Goal: Task Accomplishment & Management: Manage account settings

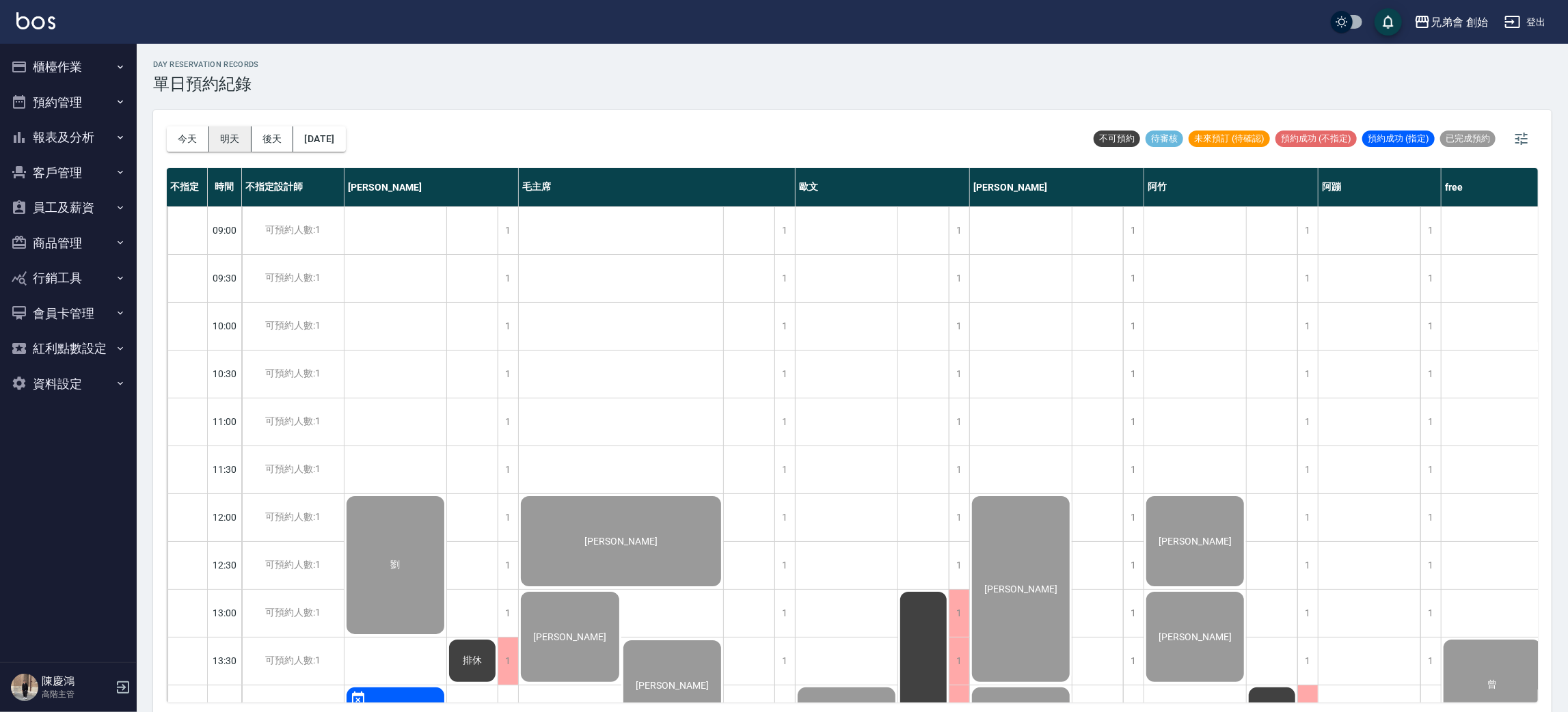
scroll to position [702, 0]
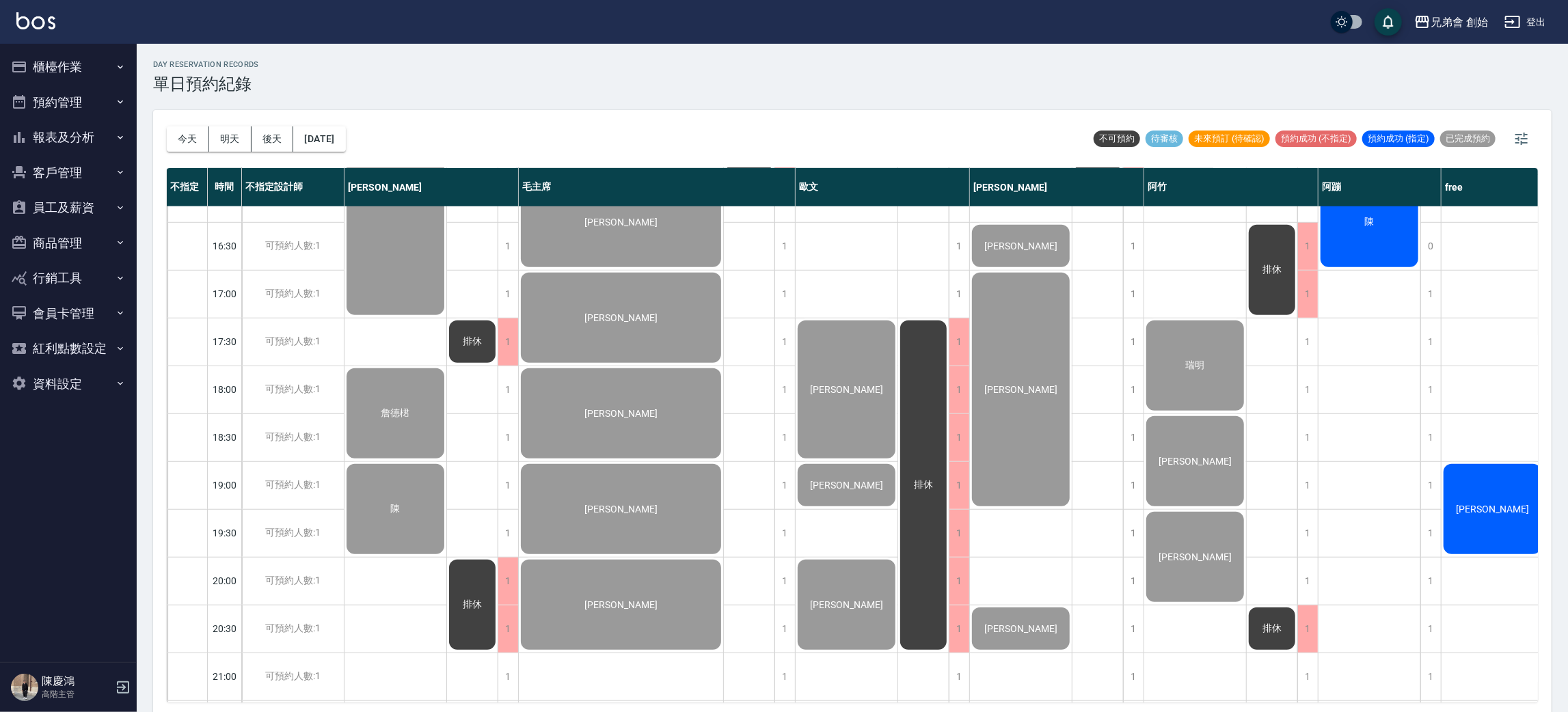
drag, startPoint x: 193, startPoint y: 137, endPoint x: 121, endPoint y: 2, distance: 153.0
click at [193, 137] on button "今天" at bounding box center [187, 139] width 42 height 26
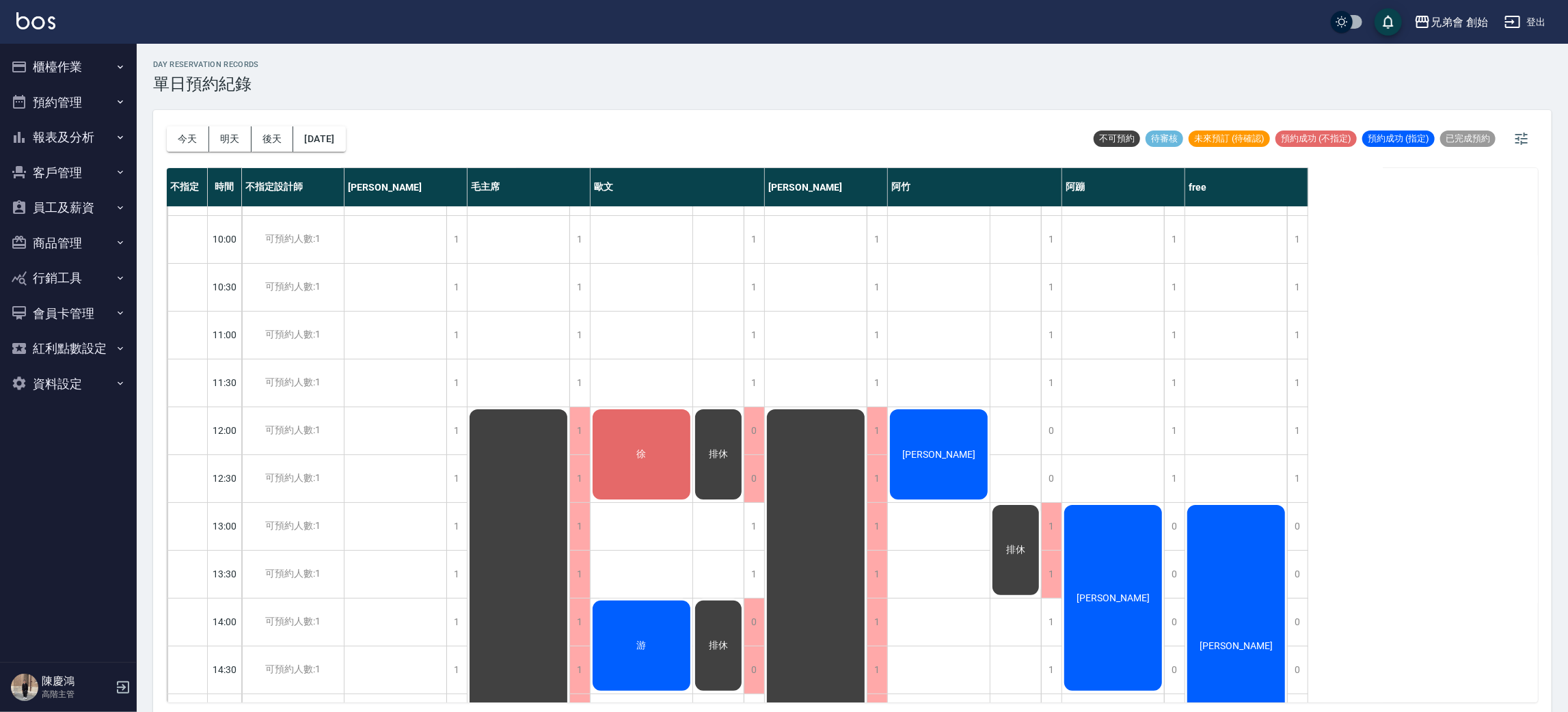
scroll to position [292, 0]
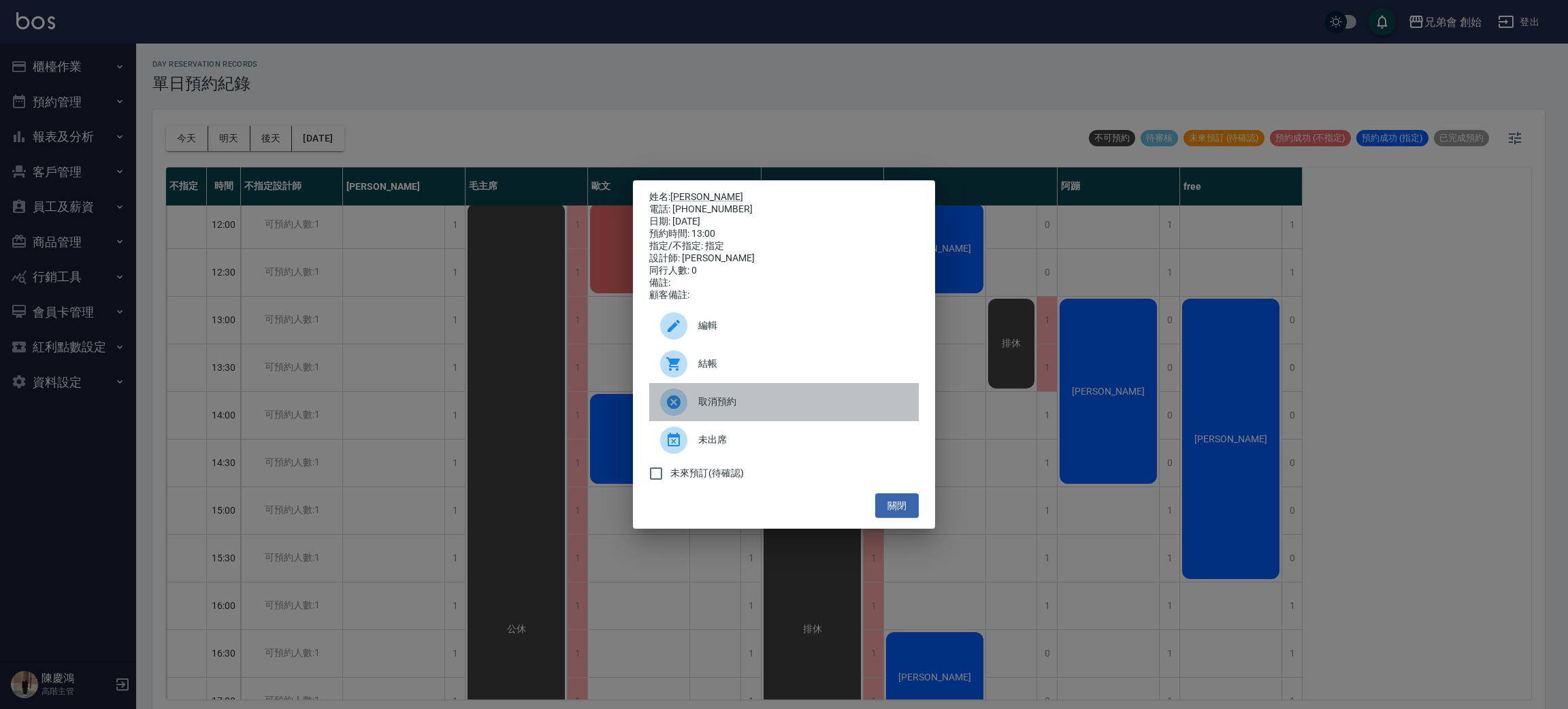
click at [794, 409] on span "取消預約" at bounding box center [803, 402] width 210 height 14
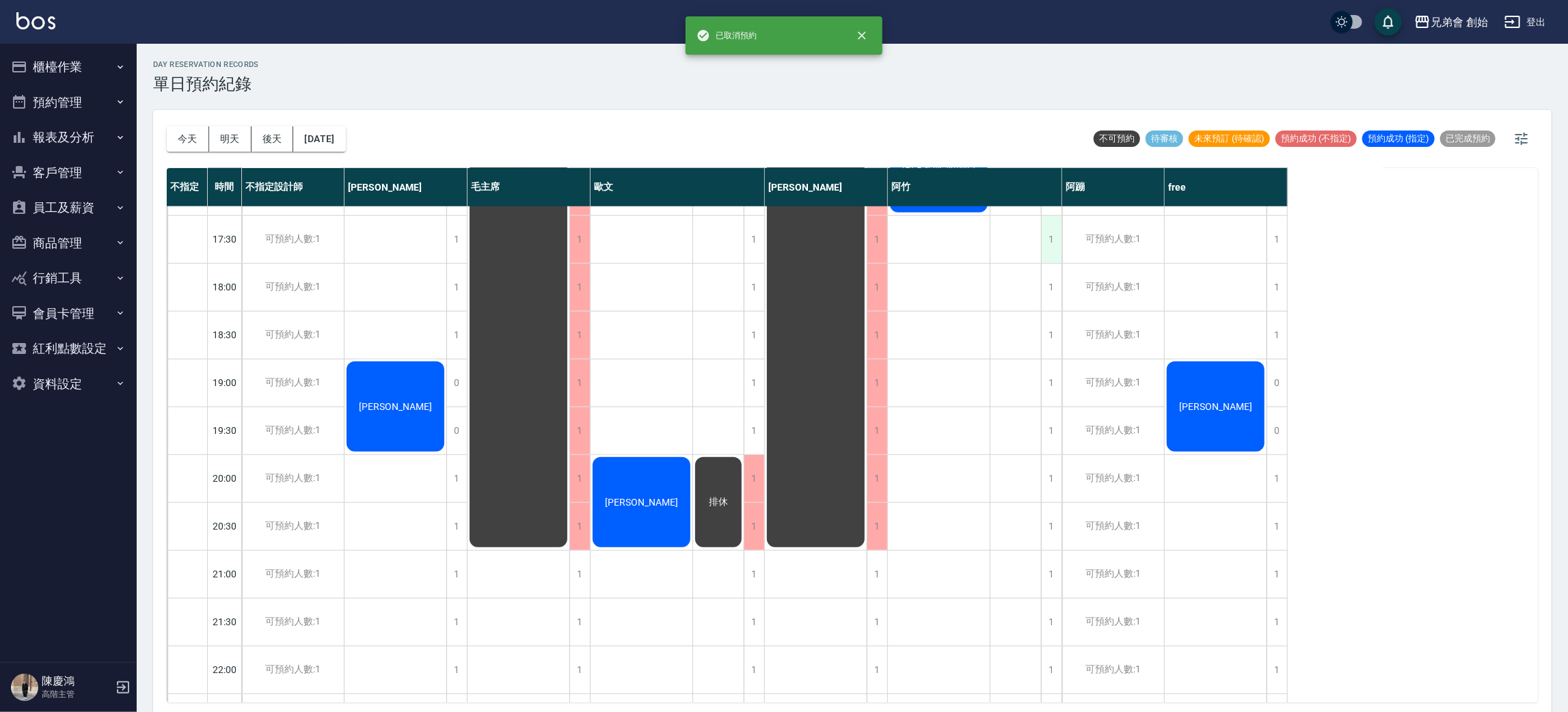
scroll to position [599, 0]
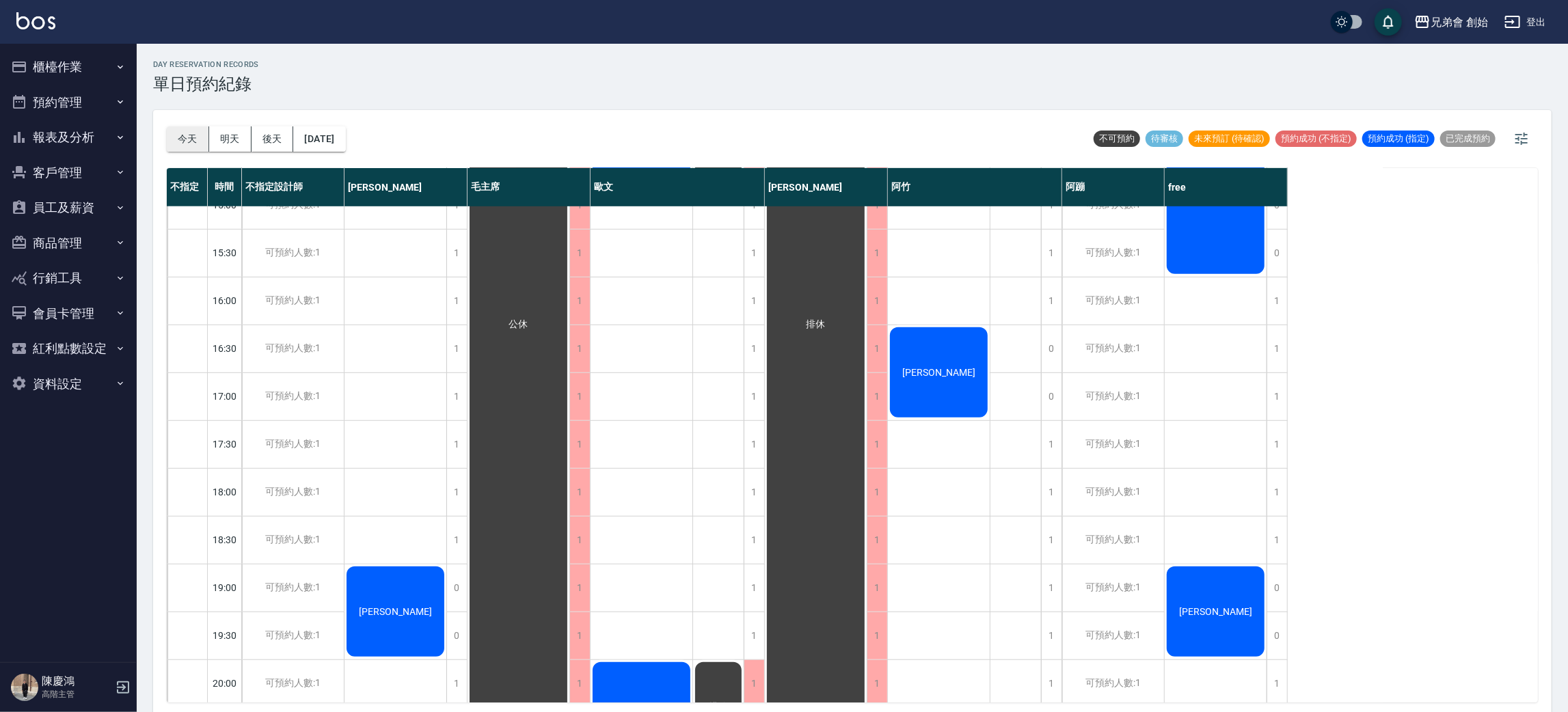
click at [196, 142] on button "今天" at bounding box center [187, 139] width 42 height 26
click at [248, 137] on button "明天" at bounding box center [230, 139] width 42 height 26
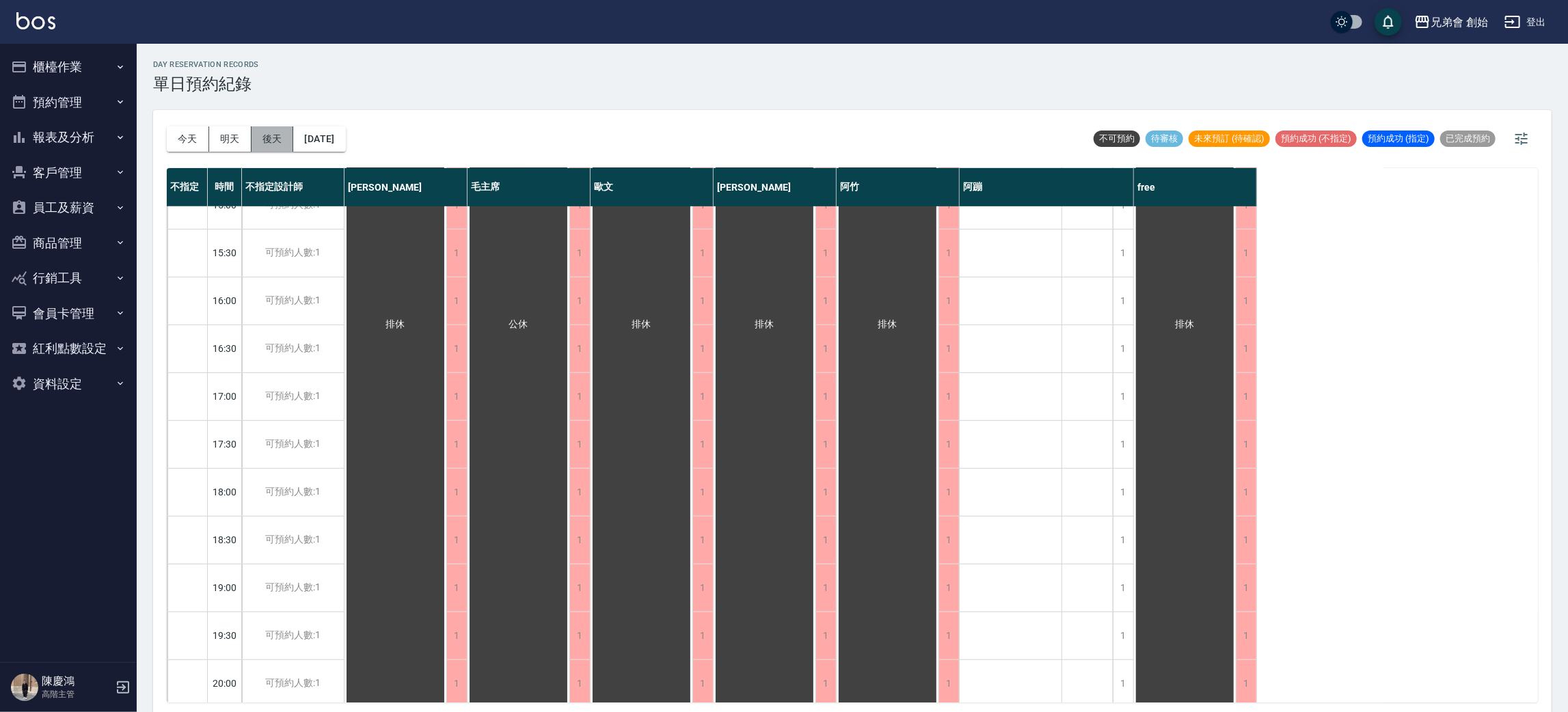
click at [282, 143] on button "後天" at bounding box center [272, 139] width 42 height 26
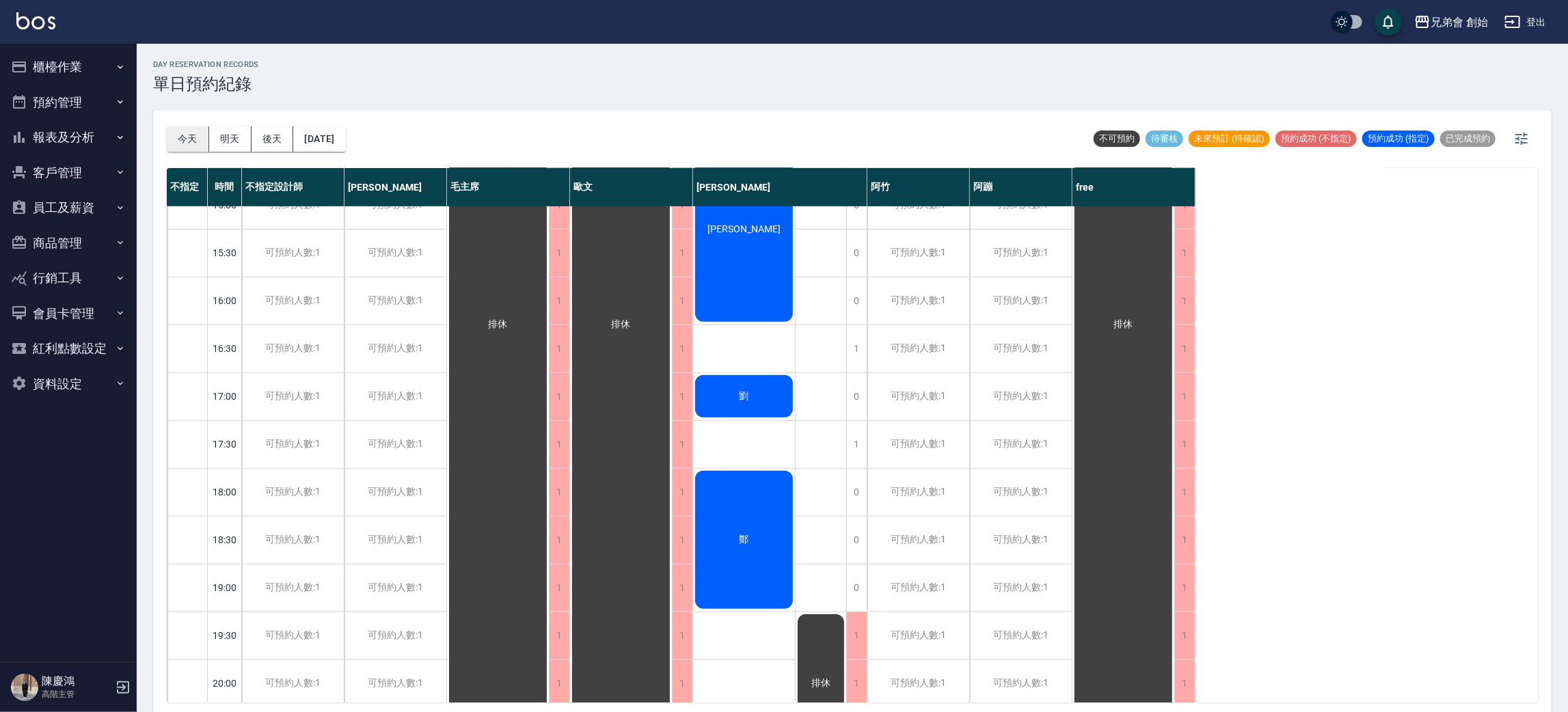
click at [195, 129] on button "今天" at bounding box center [187, 139] width 42 height 26
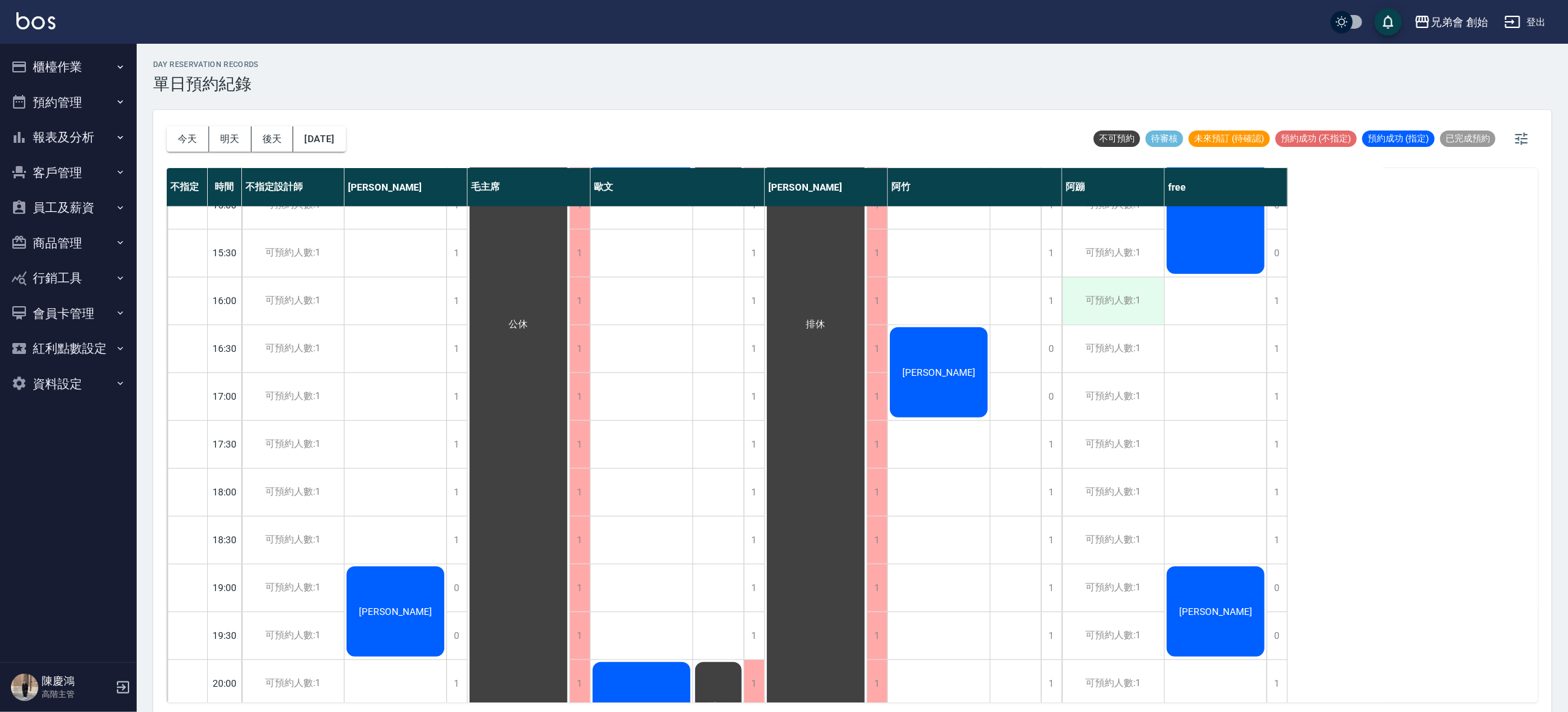
click at [1086, 300] on div "可預約人數:1" at bounding box center [1113, 300] width 102 height 47
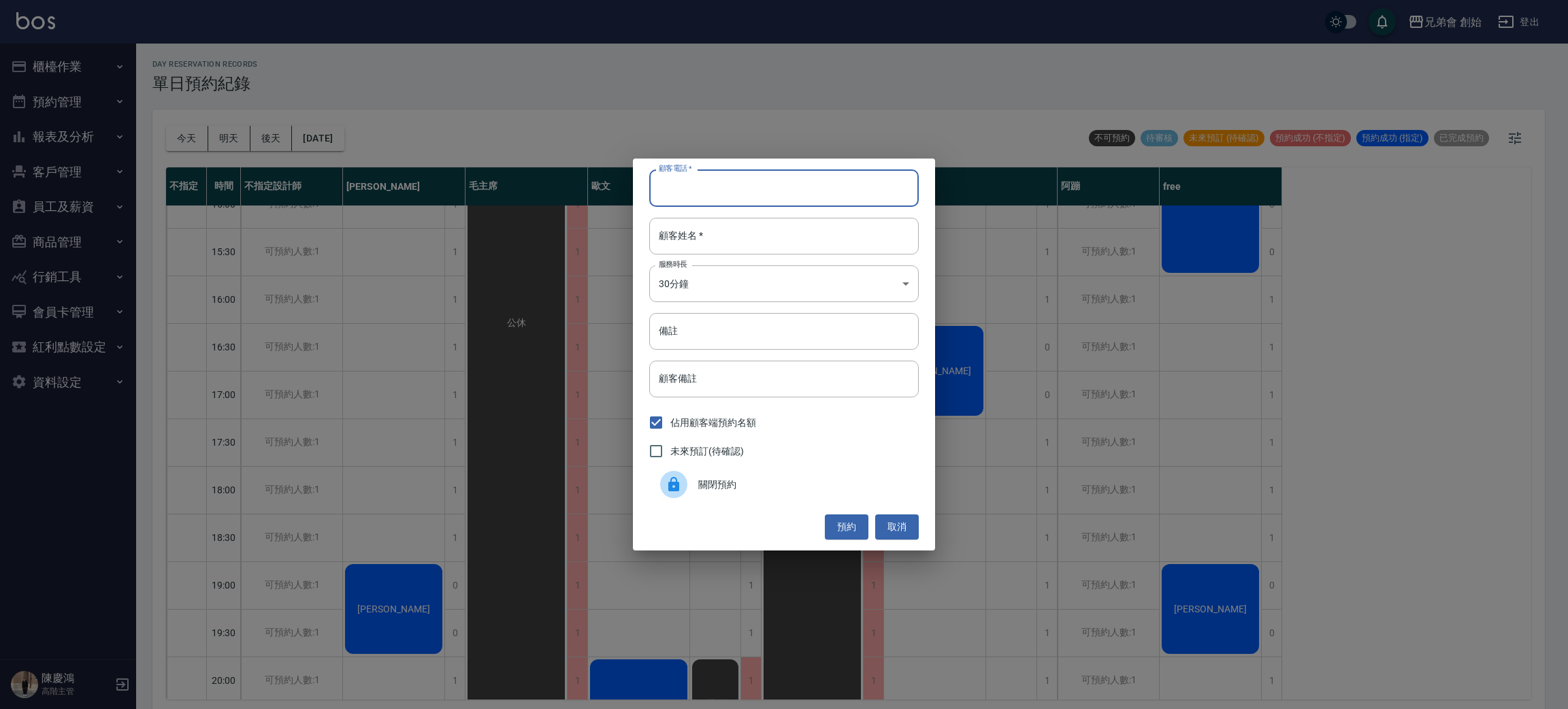
click at [765, 186] on input "顧客電話   *" at bounding box center [784, 187] width 270 height 37
type input "0926434486"
click at [755, 235] on input "顧客姓名   *" at bounding box center [784, 236] width 270 height 37
type input "0"
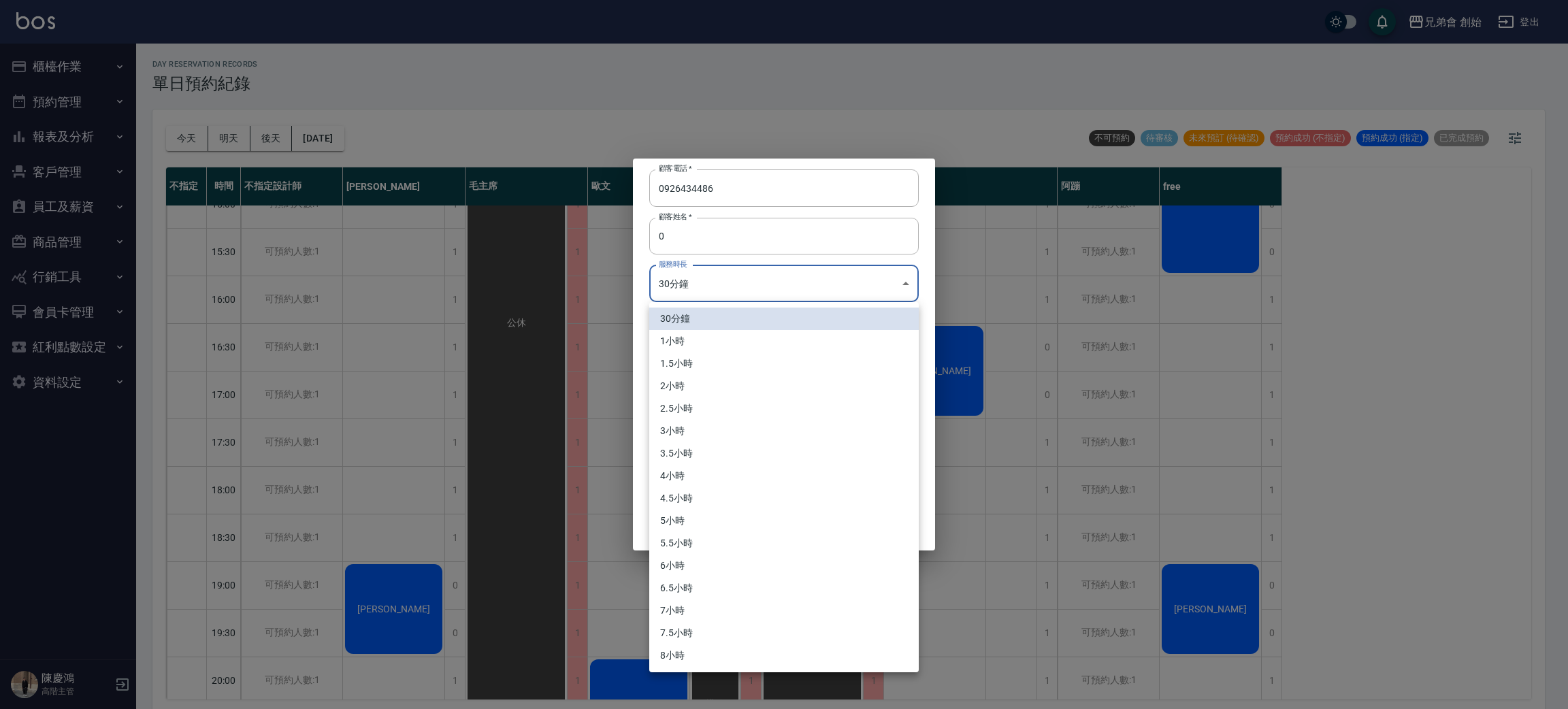
click at [655, 286] on body "兄弟會 創始 登出 櫃檯作業 打帳單 帳單列表 掛單列表 座位開單 營業儀表板 現金收支登錄 高階收支登錄 材料自購登錄 每日結帳 排班表 現場電腦打卡 掃碼…" at bounding box center [784, 356] width 1568 height 713
click at [701, 345] on li "1小時" at bounding box center [784, 341] width 270 height 22
type input "2"
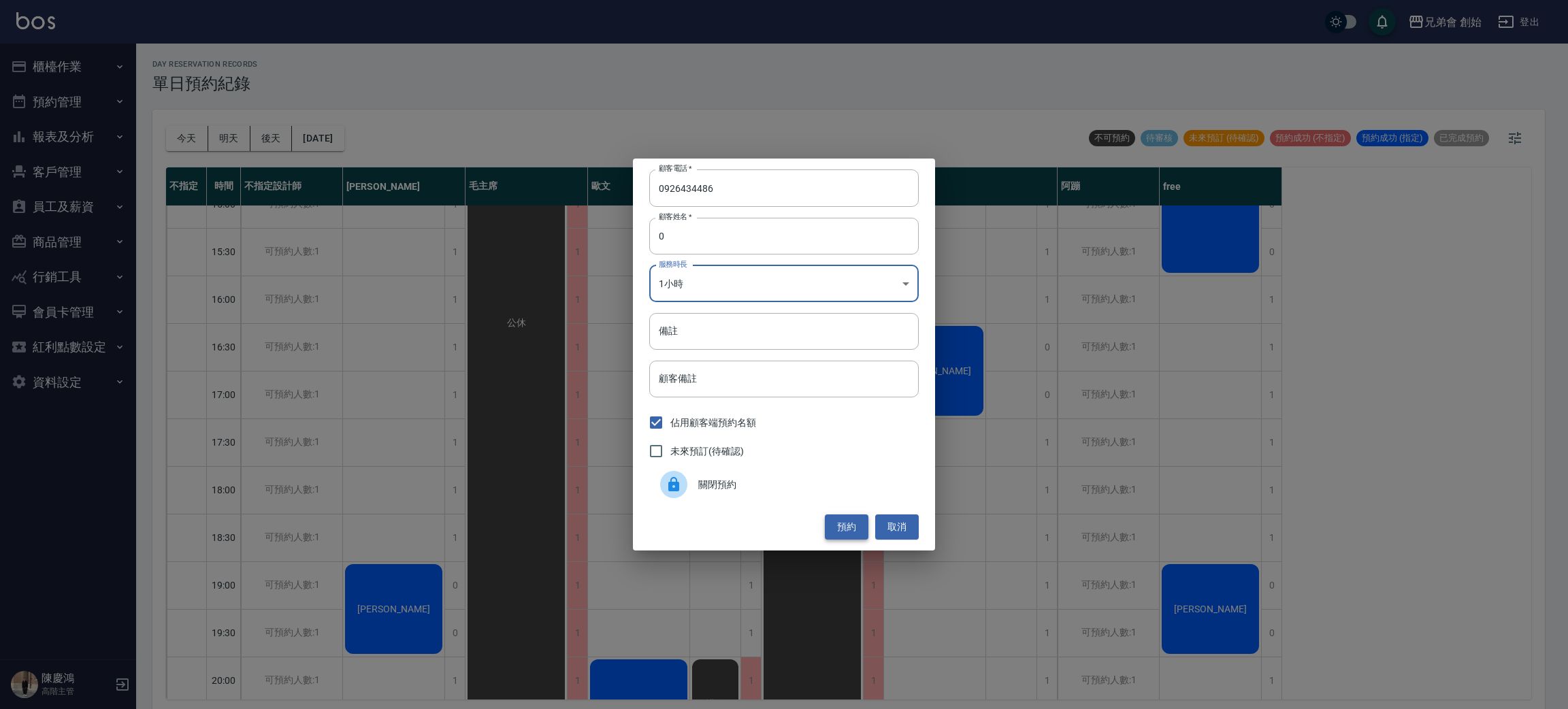
click at [846, 521] on button "預約" at bounding box center [847, 527] width 44 height 26
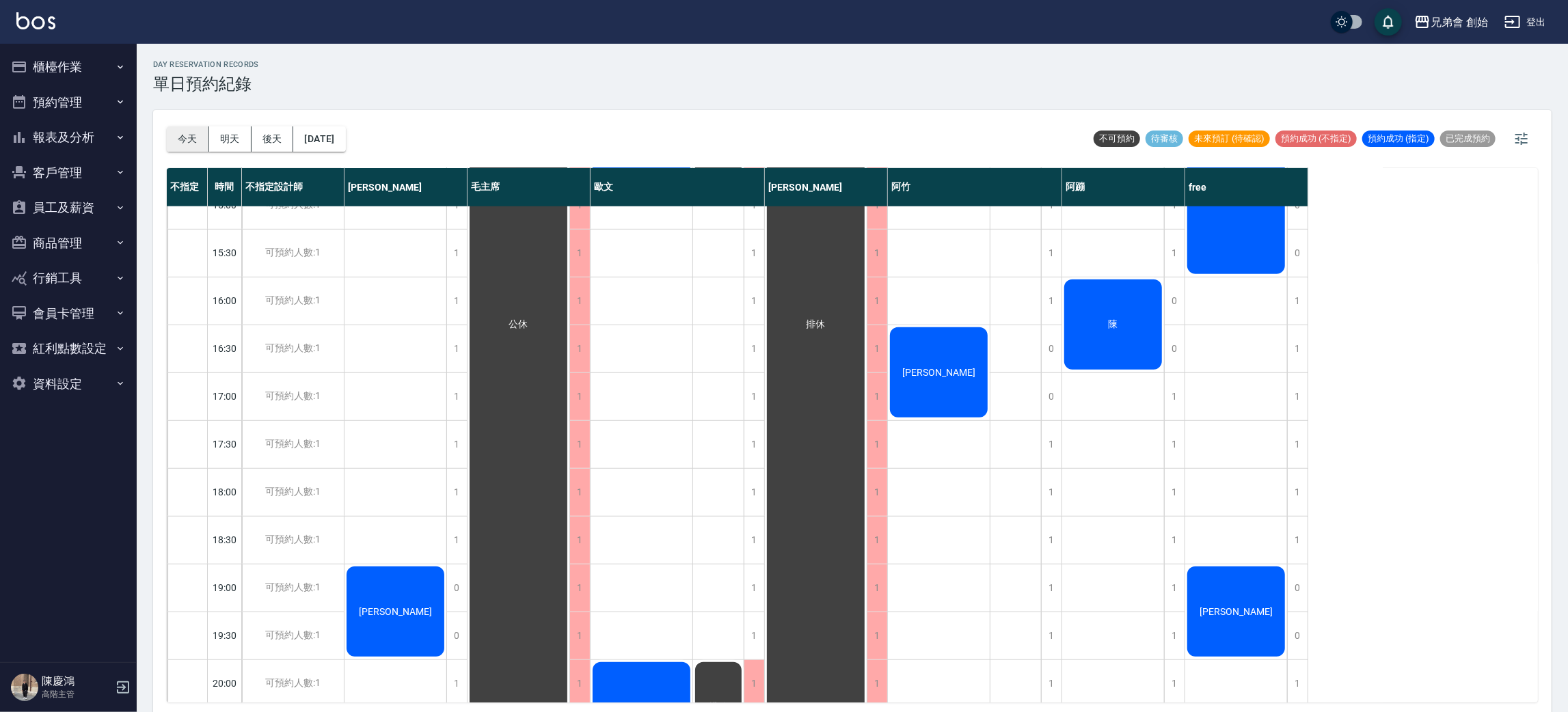
click at [195, 147] on button "今天" at bounding box center [187, 139] width 42 height 26
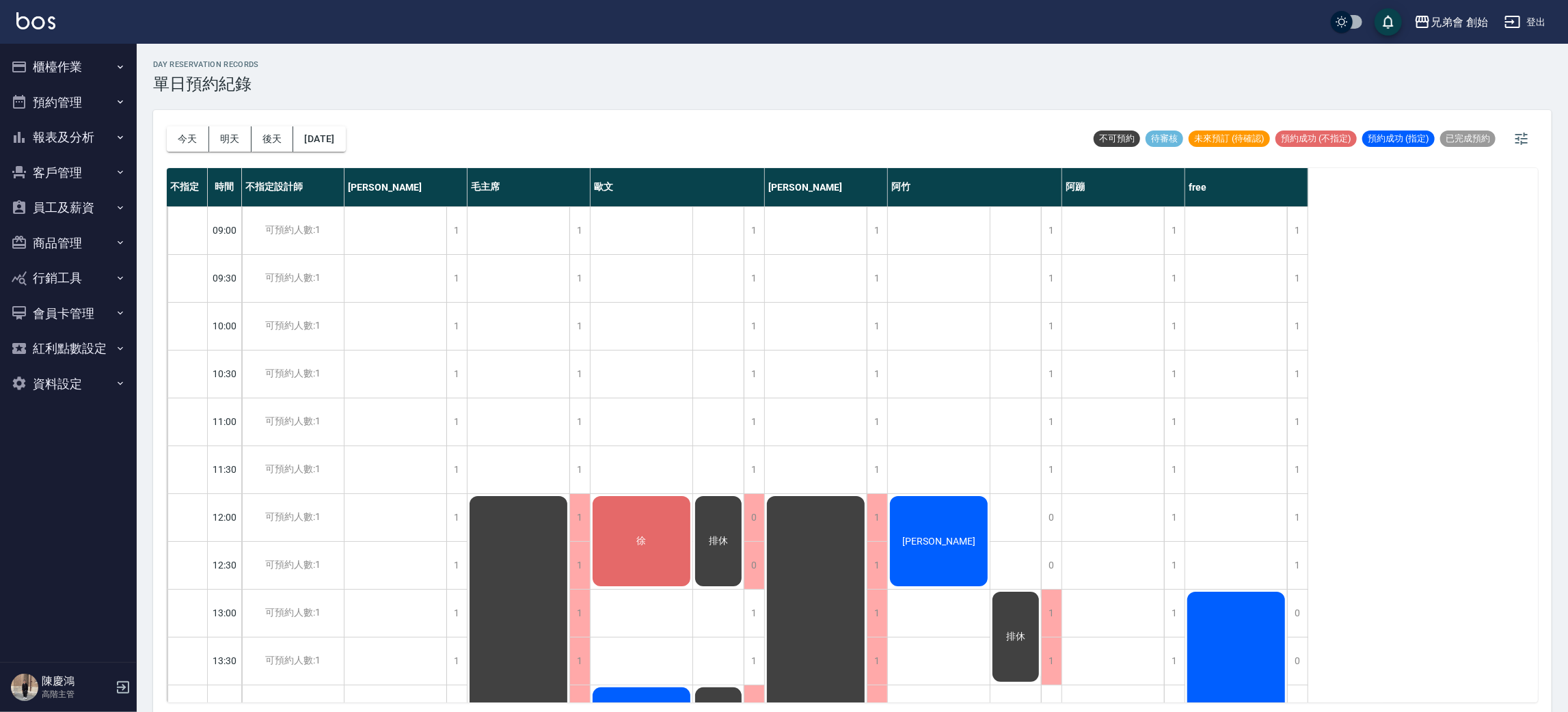
scroll to position [307, 0]
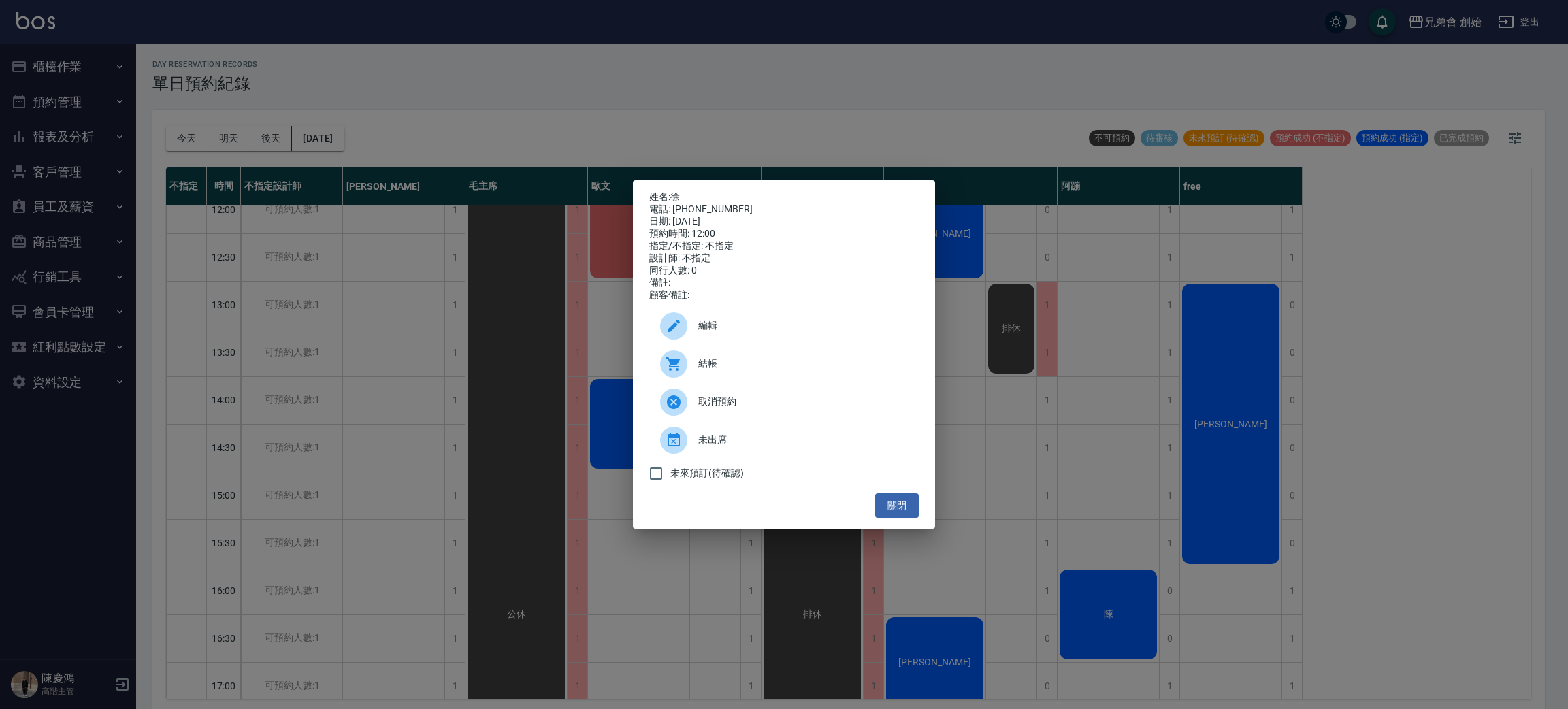
click at [526, 133] on div "姓名: 徐 電話: 0912574650 日期: 2025/08/17 預約時間: 12:00 指定/不指定: 不指定 設計師: 不指定 同行人數: 0 備註…" at bounding box center [784, 354] width 1568 height 709
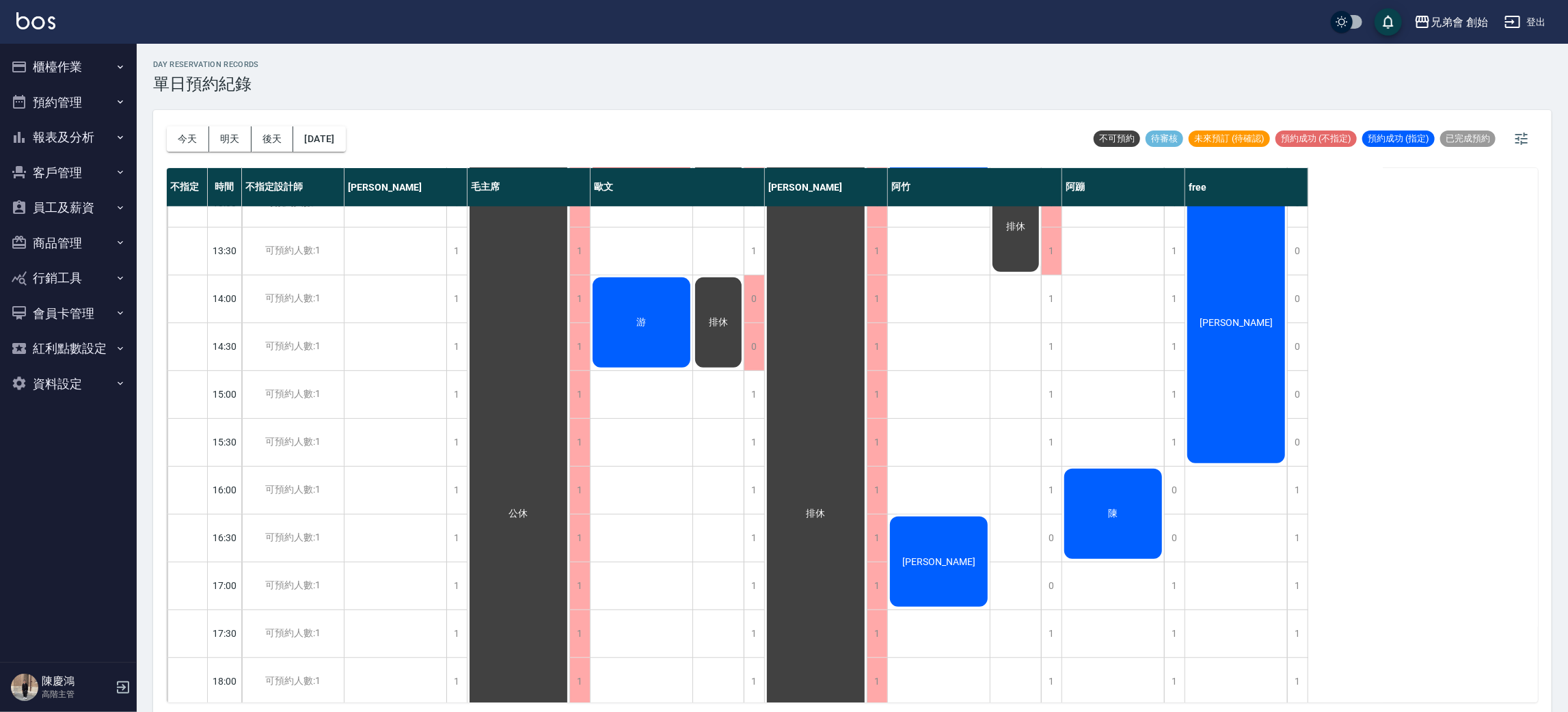
scroll to position [205, 0]
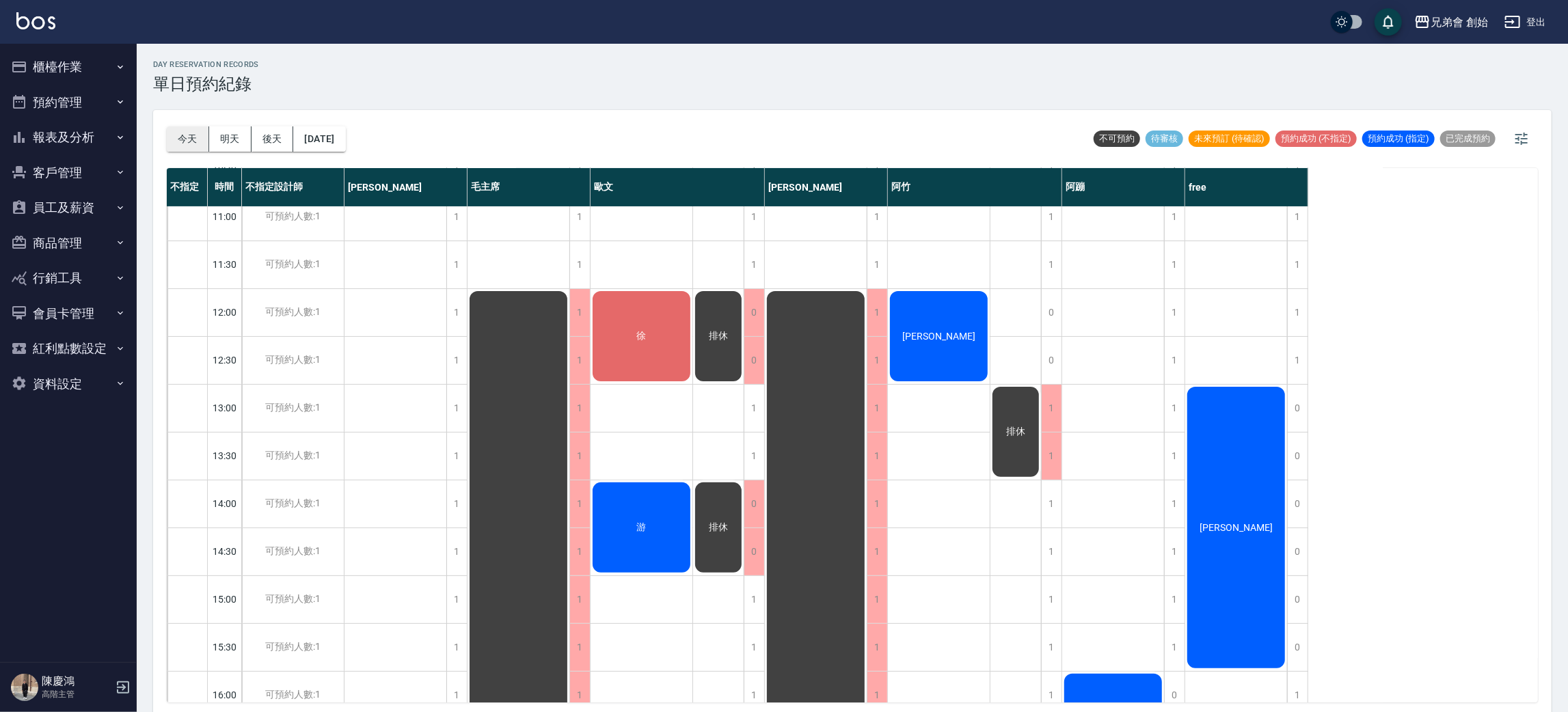
click at [193, 137] on button "今天" at bounding box center [187, 139] width 42 height 26
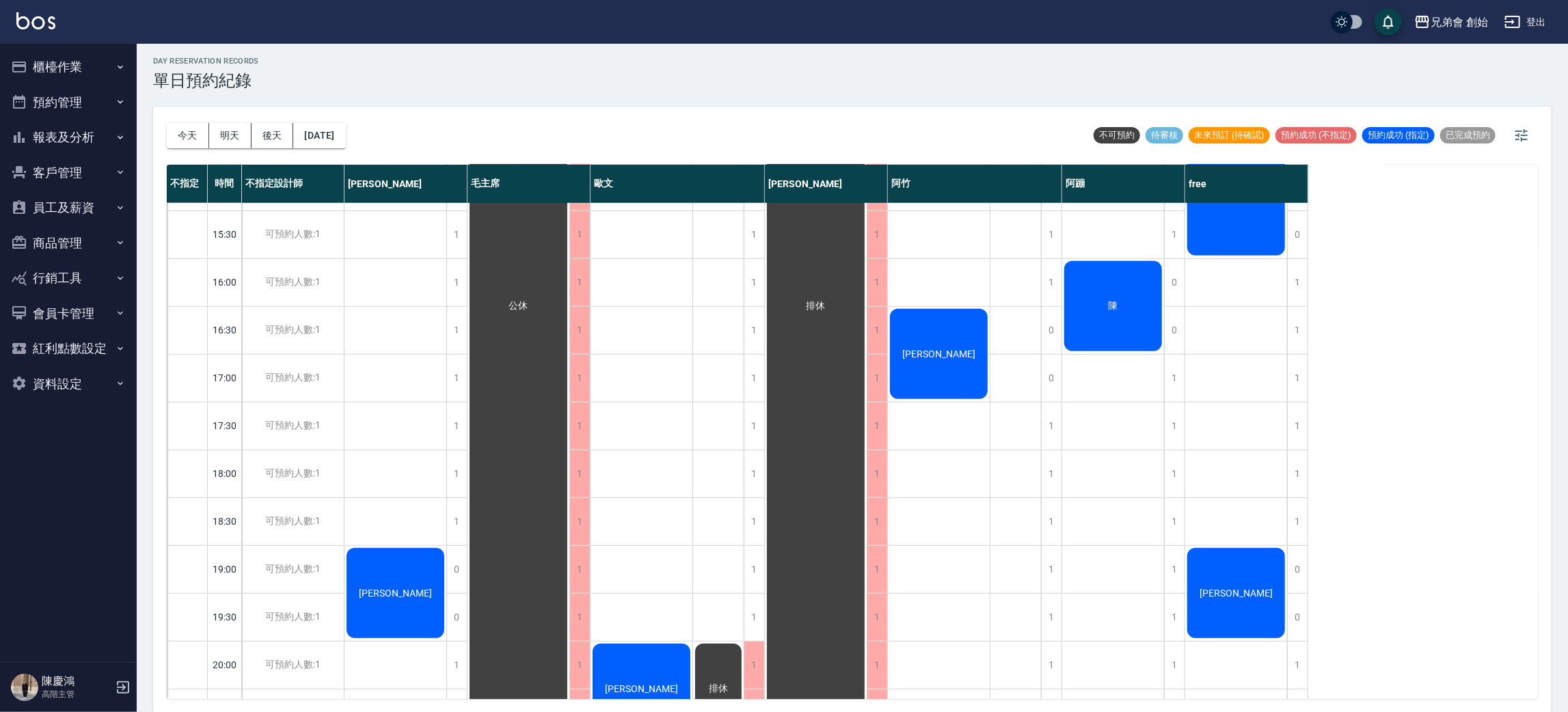
scroll to position [512, 0]
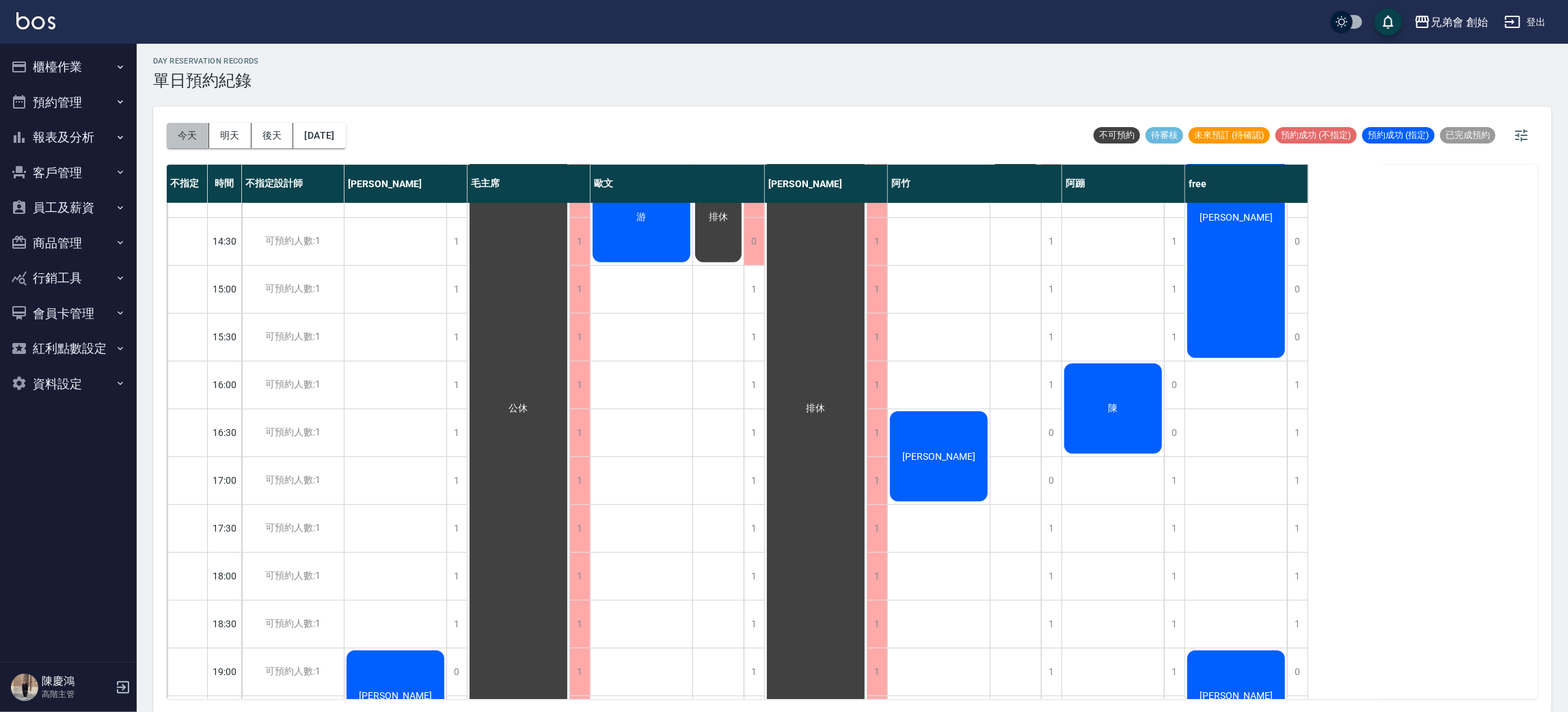
drag, startPoint x: 178, startPoint y: 139, endPoint x: 179, endPoint y: 155, distance: 16.0
click at [178, 150] on div "今天 明天 後天 2025/08/17" at bounding box center [256, 135] width 179 height 58
click at [227, 131] on button "明天" at bounding box center [230, 136] width 42 height 26
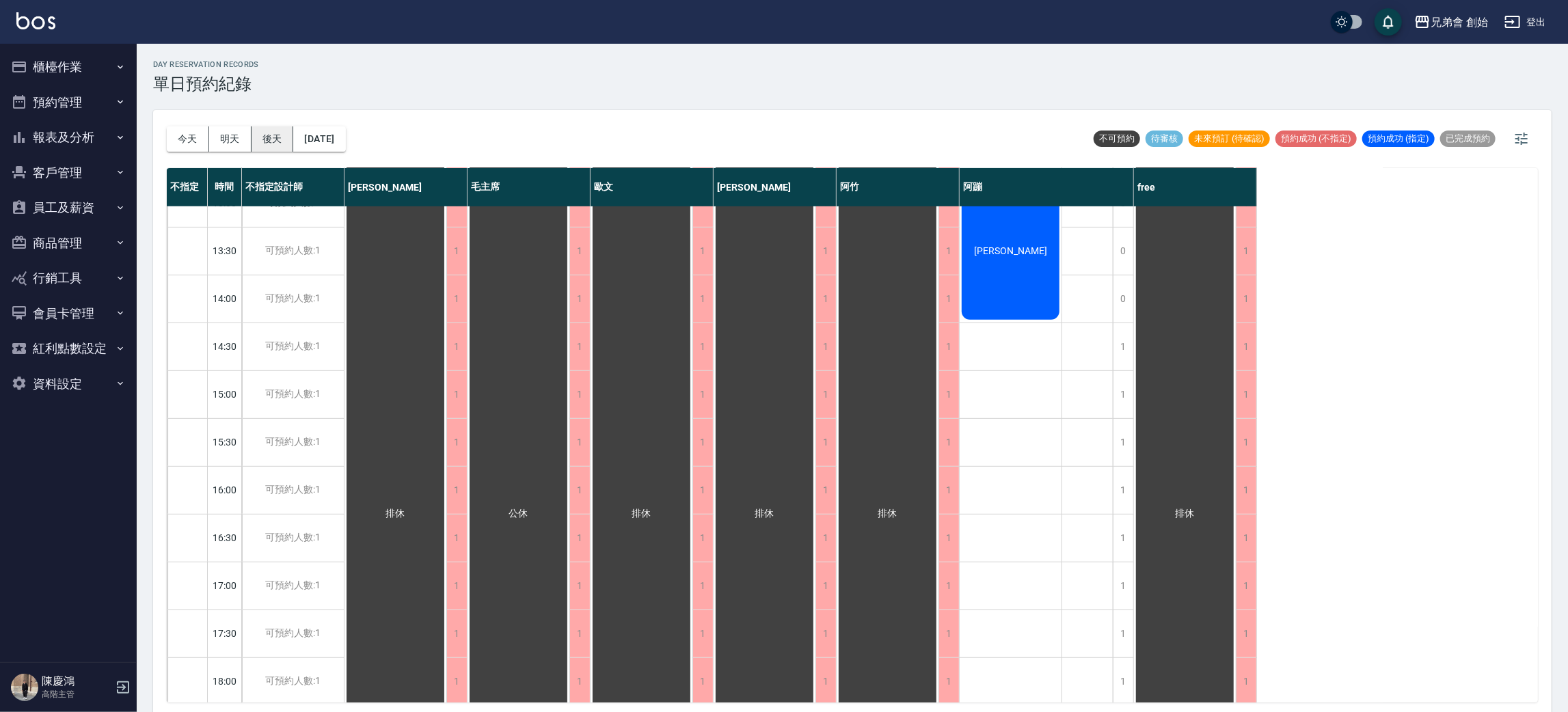
click at [276, 141] on button "後天" at bounding box center [272, 139] width 42 height 26
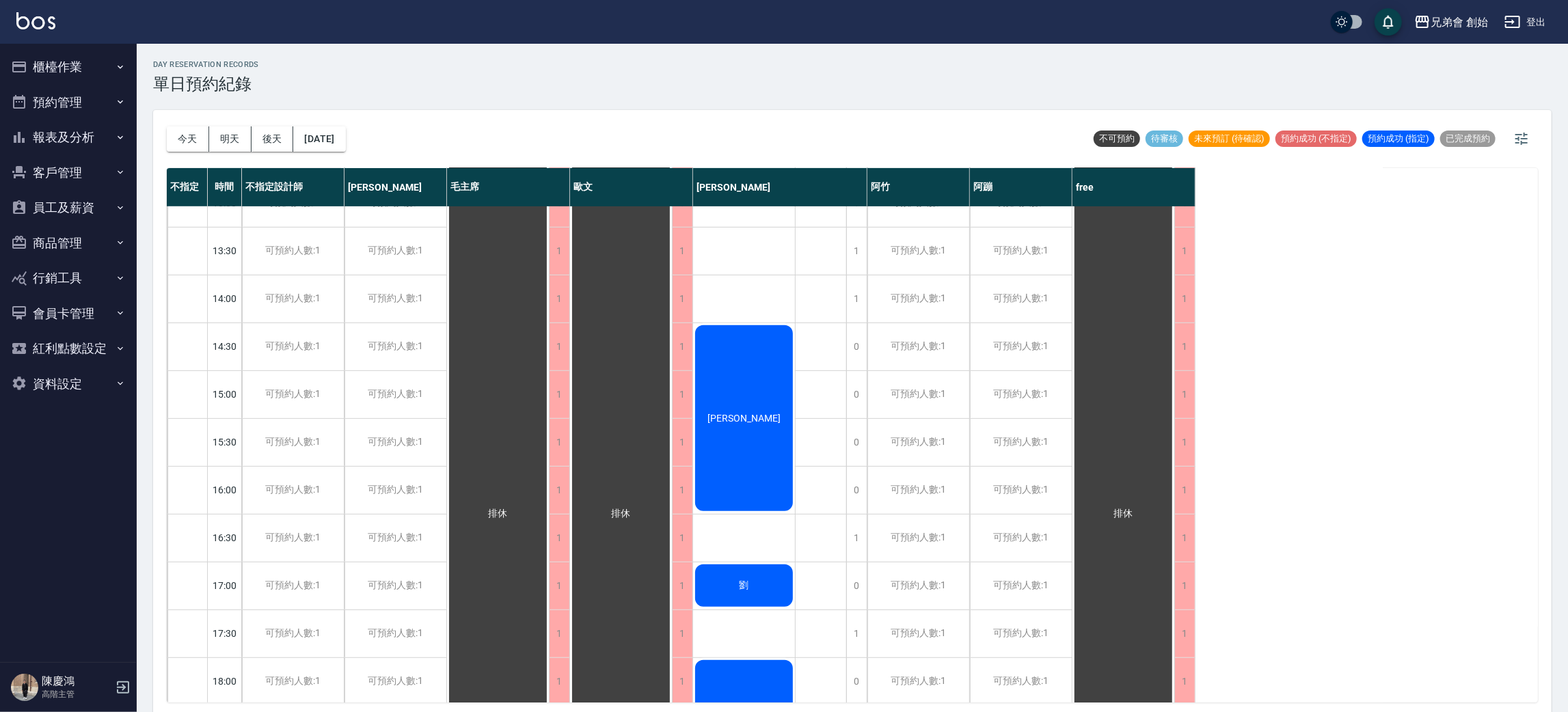
scroll to position [103, 0]
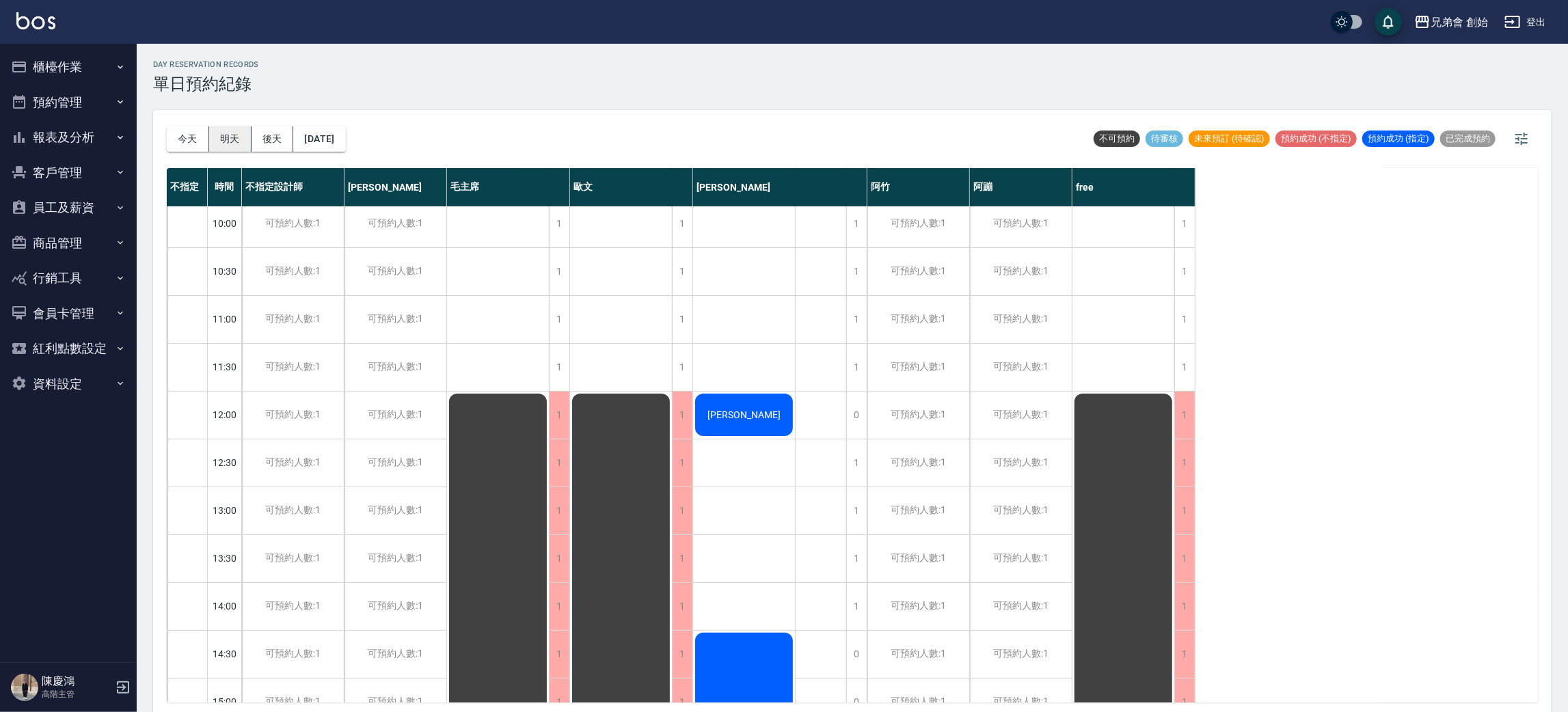
click at [232, 147] on button "明天" at bounding box center [230, 139] width 42 height 26
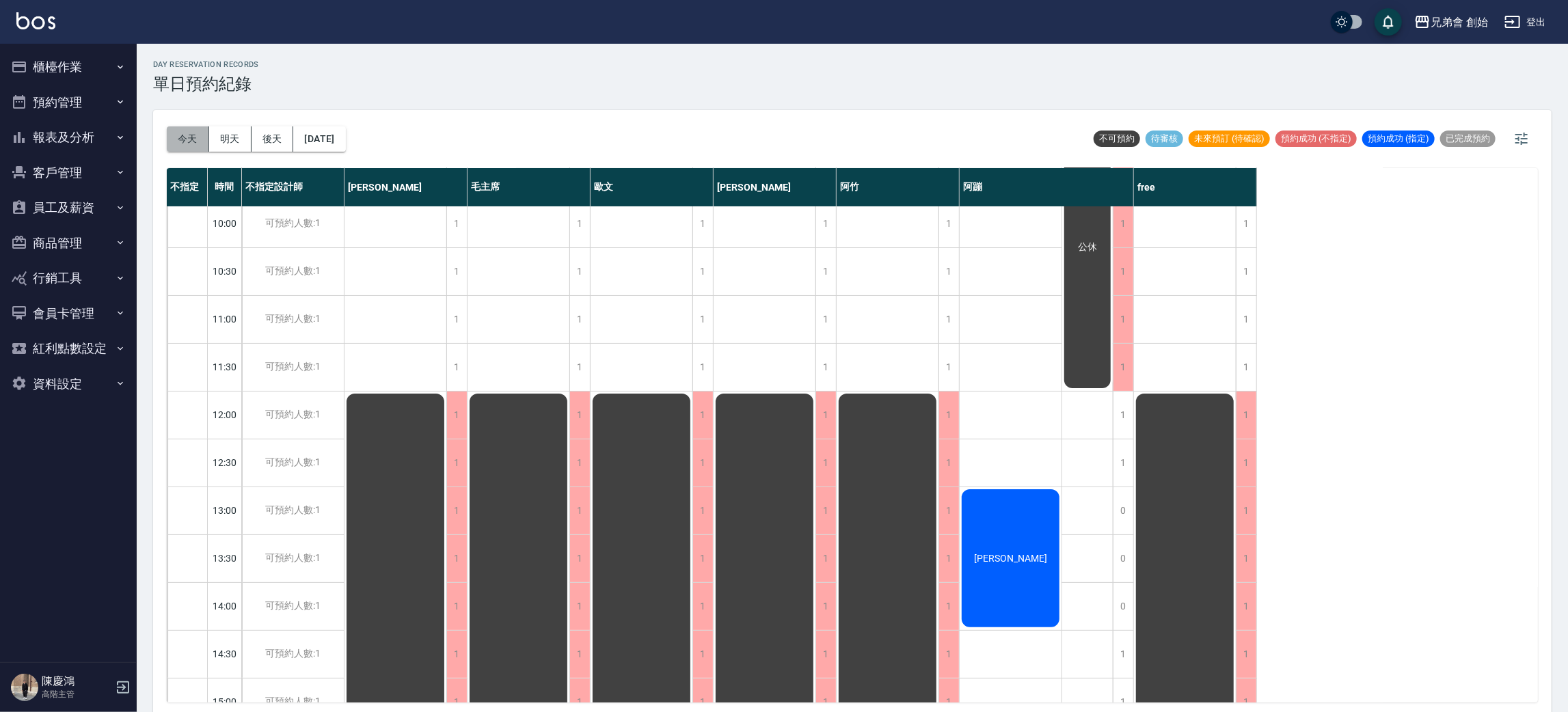
click at [191, 143] on button "今天" at bounding box center [187, 139] width 42 height 26
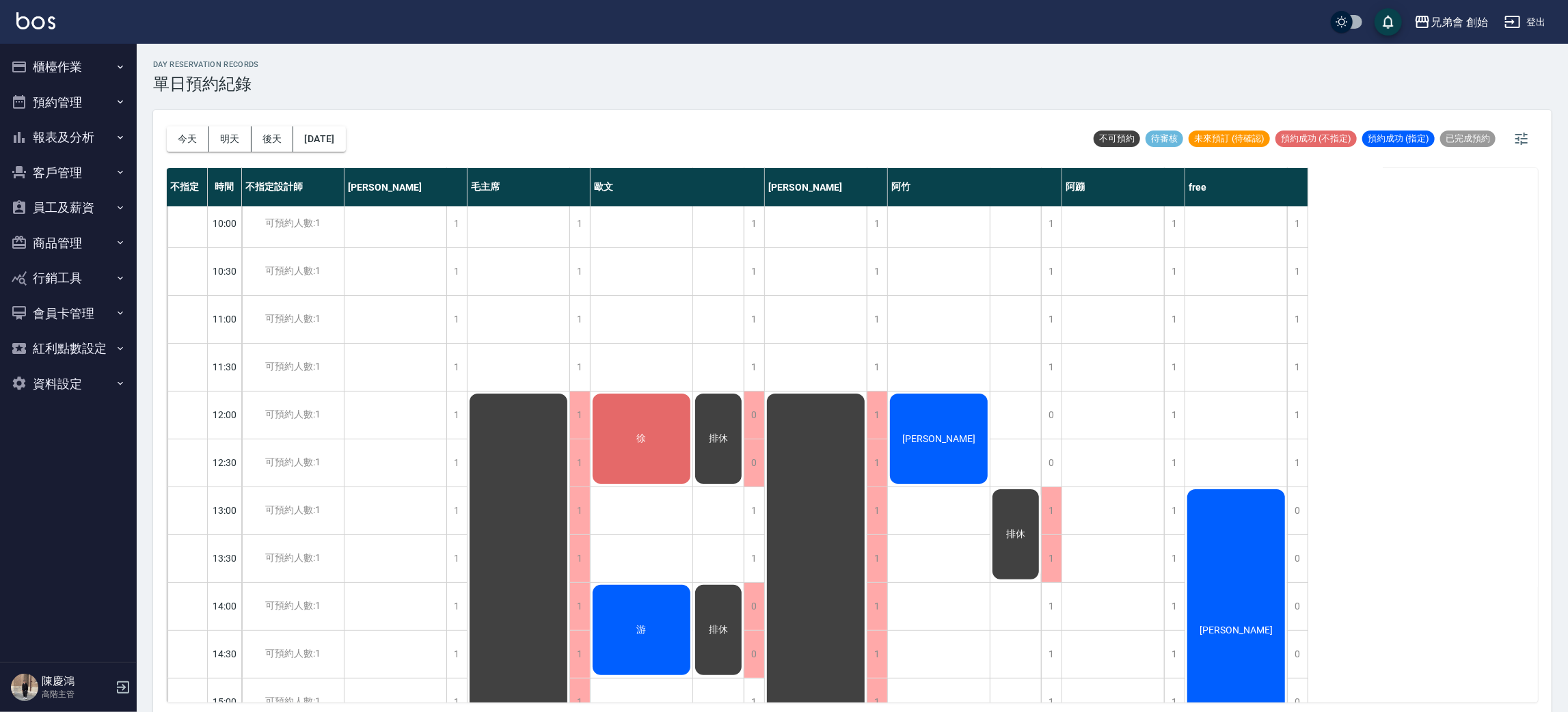
click at [233, 151] on div "今天 明天 後天 2025/08/17" at bounding box center [256, 139] width 179 height 58
click at [237, 134] on button "明天" at bounding box center [230, 139] width 42 height 26
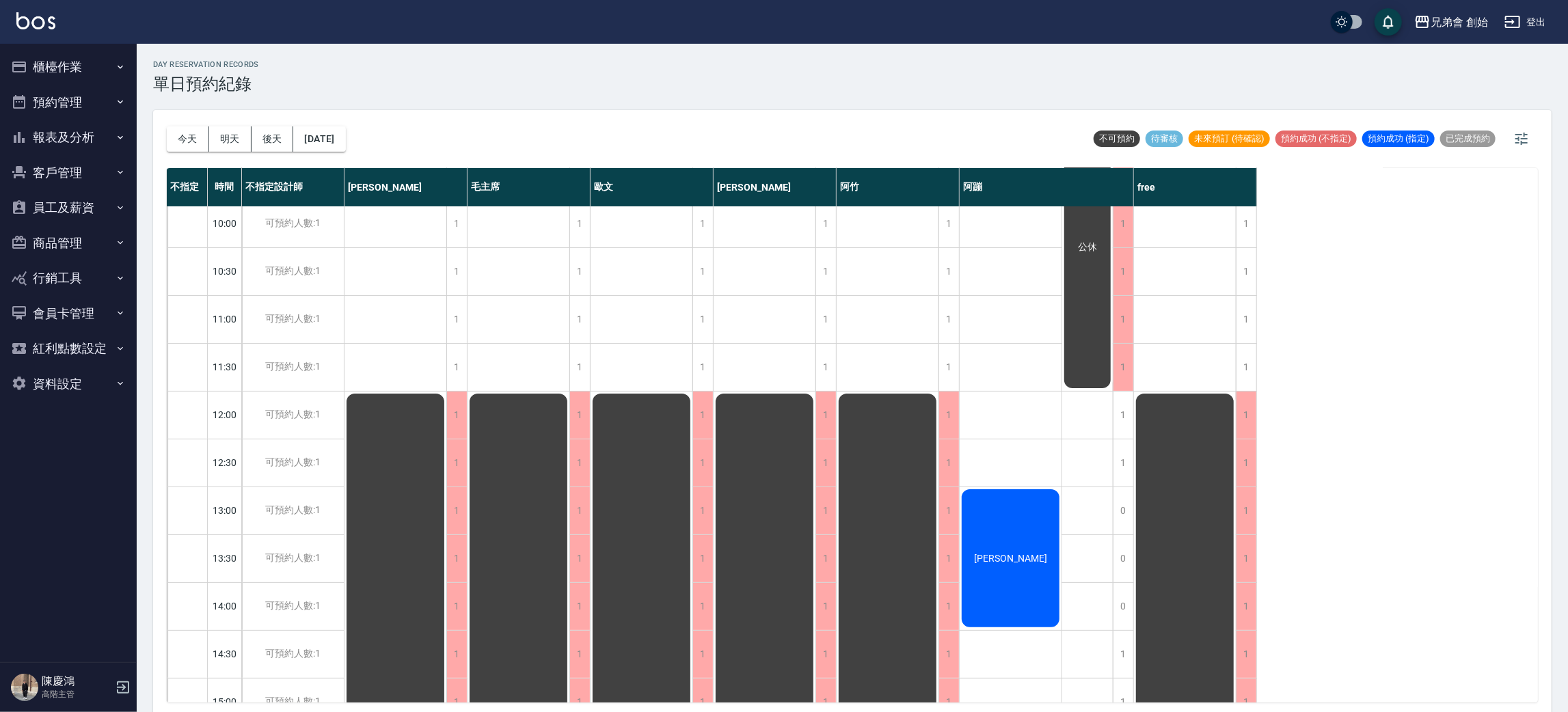
click at [273, 145] on button "後天" at bounding box center [272, 139] width 42 height 26
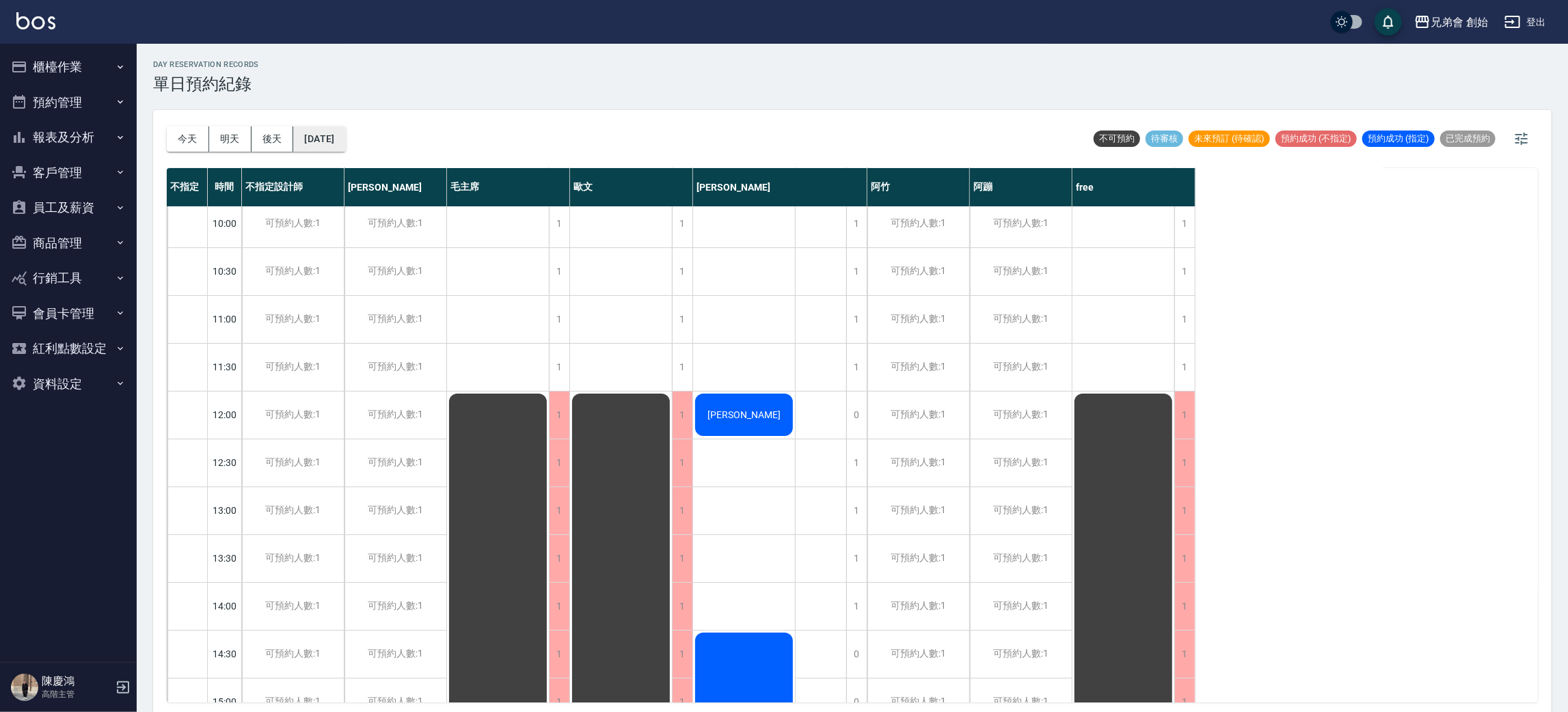
scroll to position [3, 0]
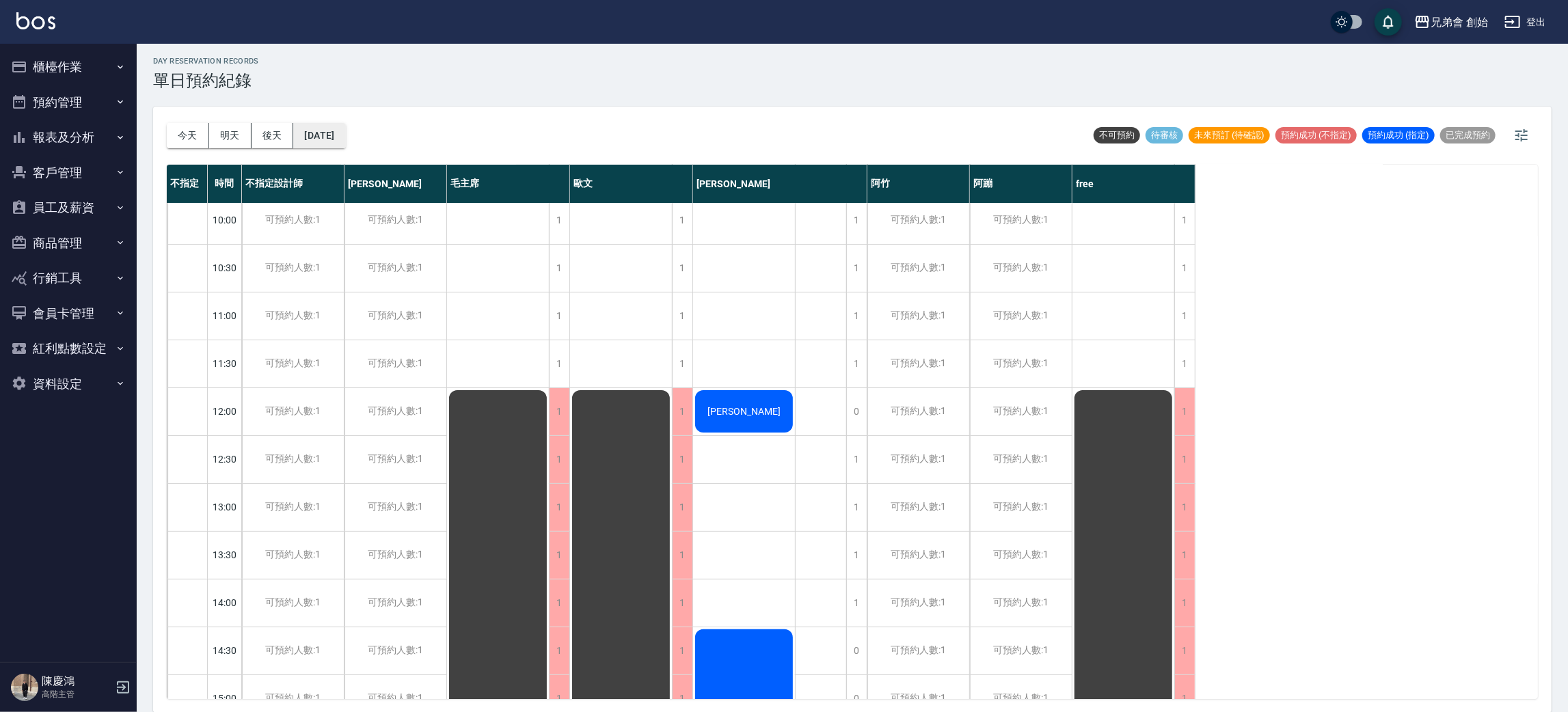
click at [319, 135] on button "2025/08/19" at bounding box center [319, 136] width 52 height 26
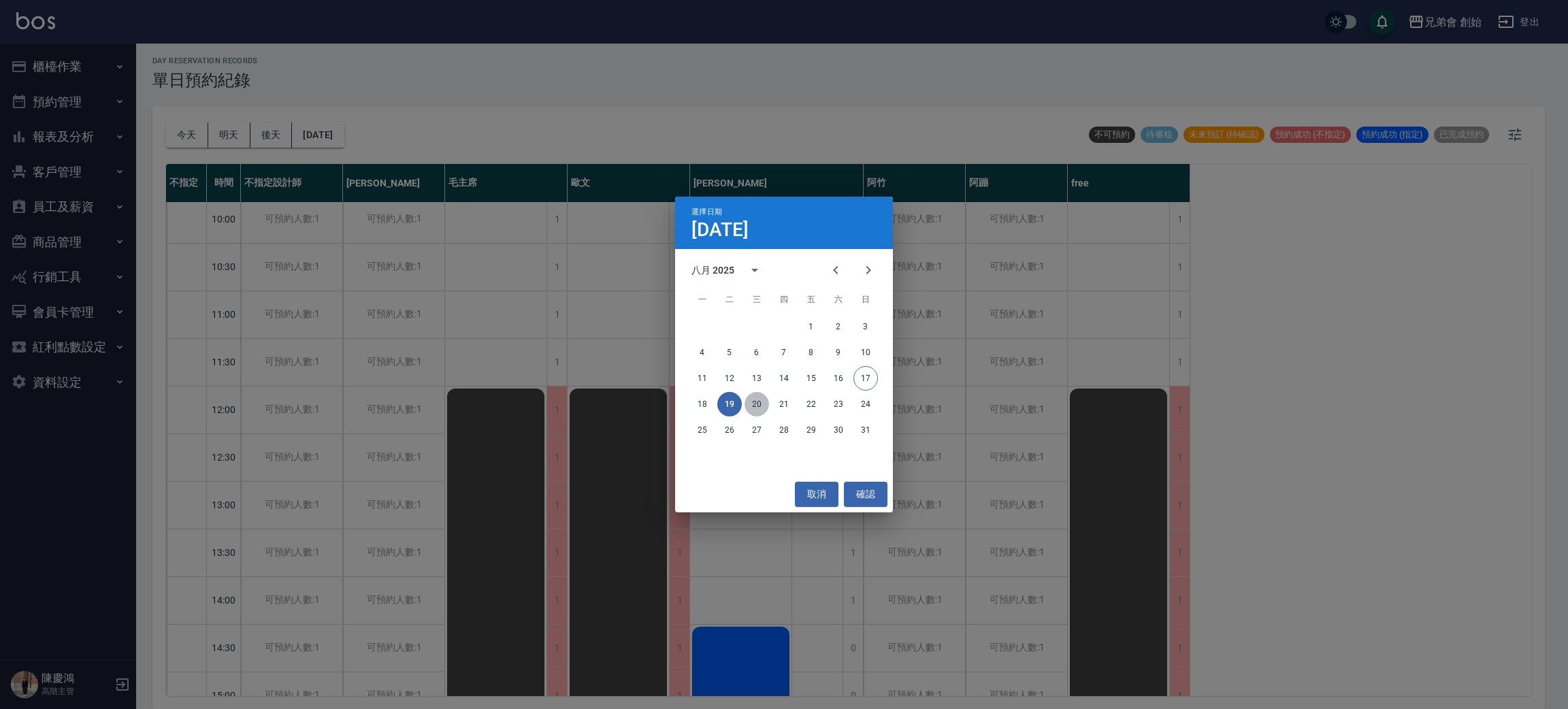
click at [764, 400] on button "20" at bounding box center [756, 404] width 25 height 25
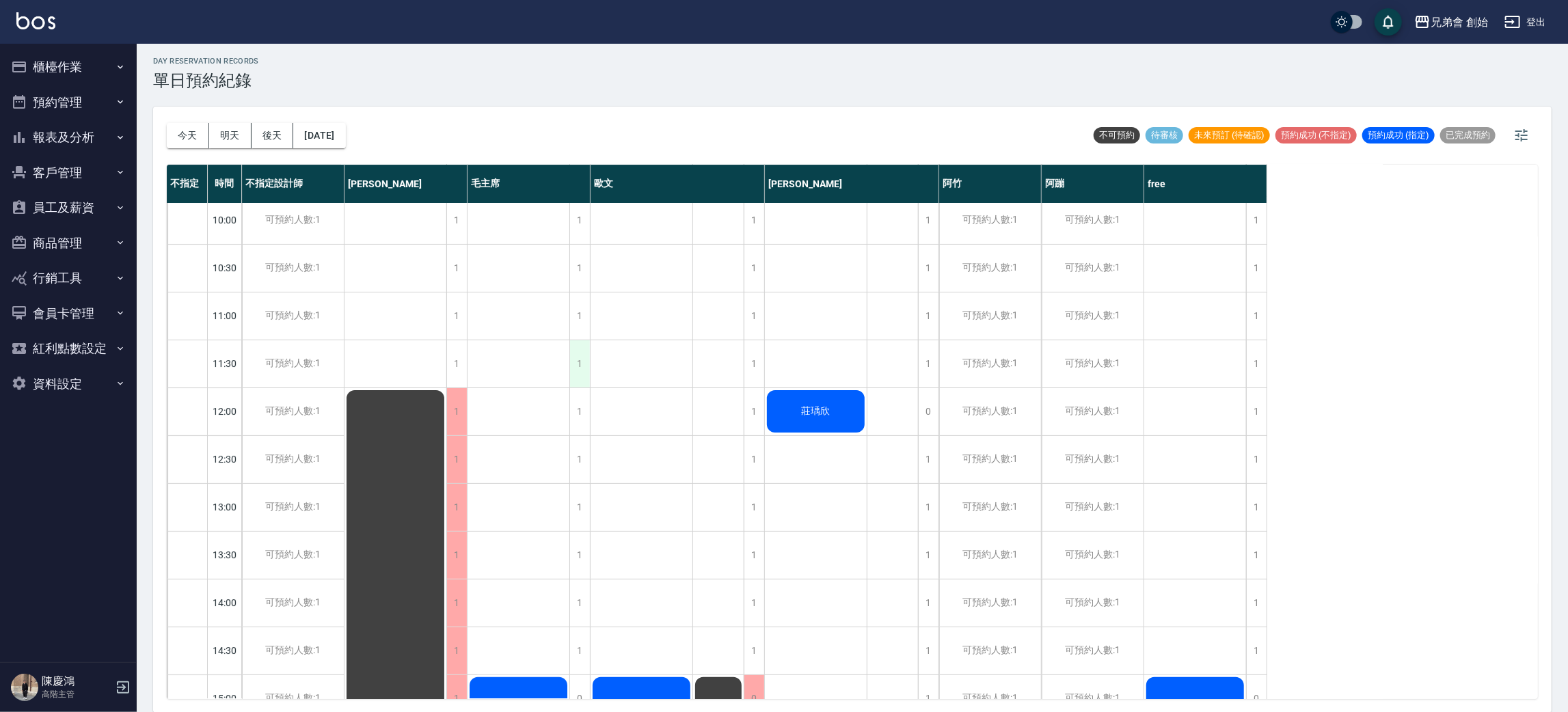
scroll to position [205, 0]
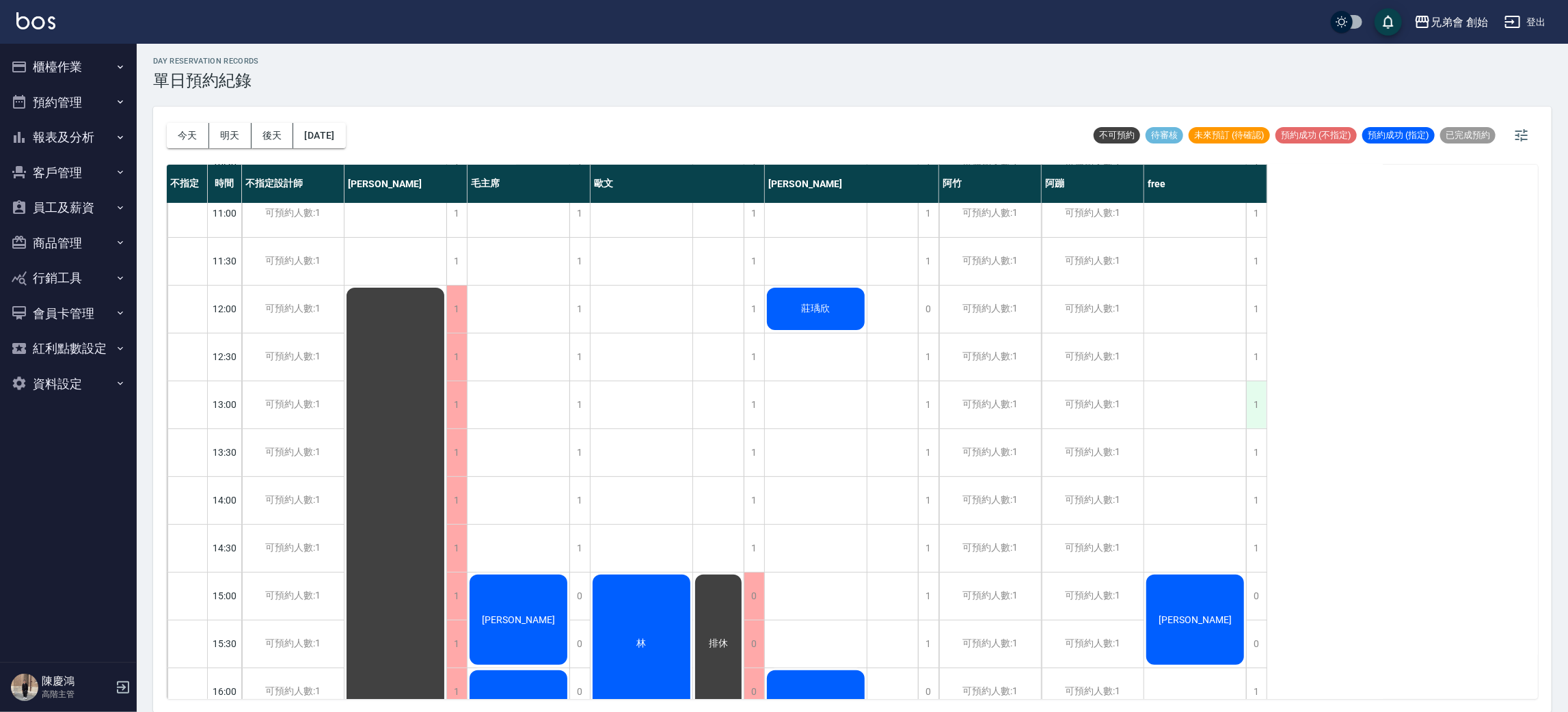
click at [1254, 400] on div "1" at bounding box center [1256, 404] width 21 height 47
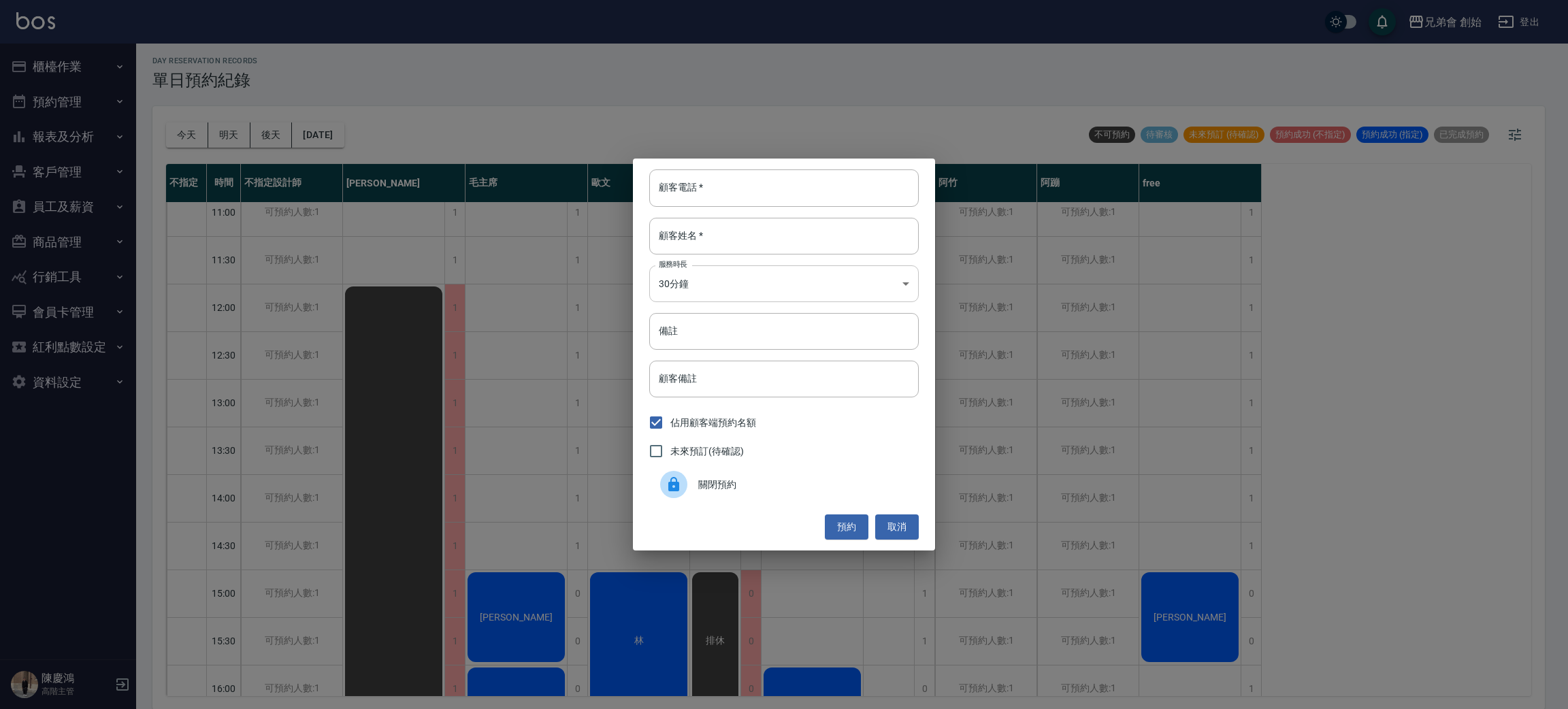
click at [729, 293] on body "兄弟會 創始 登出 櫃檯作業 打帳單 帳單列表 掛單列表 座位開單 營業儀表板 現金收支登錄 高階收支登錄 材料自購登錄 每日結帳 排班表 現場電腦打卡 掃碼…" at bounding box center [784, 353] width 1568 height 713
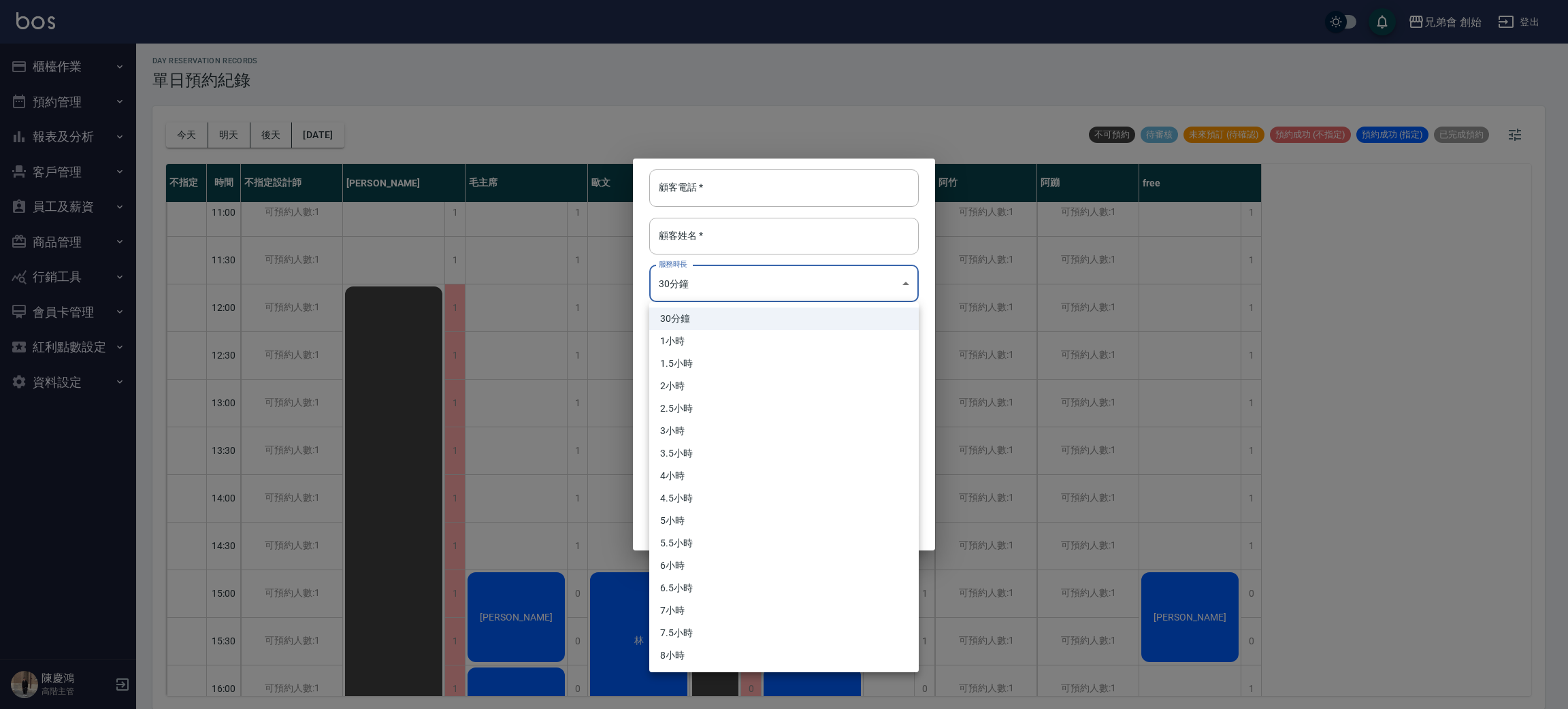
click at [738, 338] on li "1小時" at bounding box center [784, 341] width 270 height 22
type input "2"
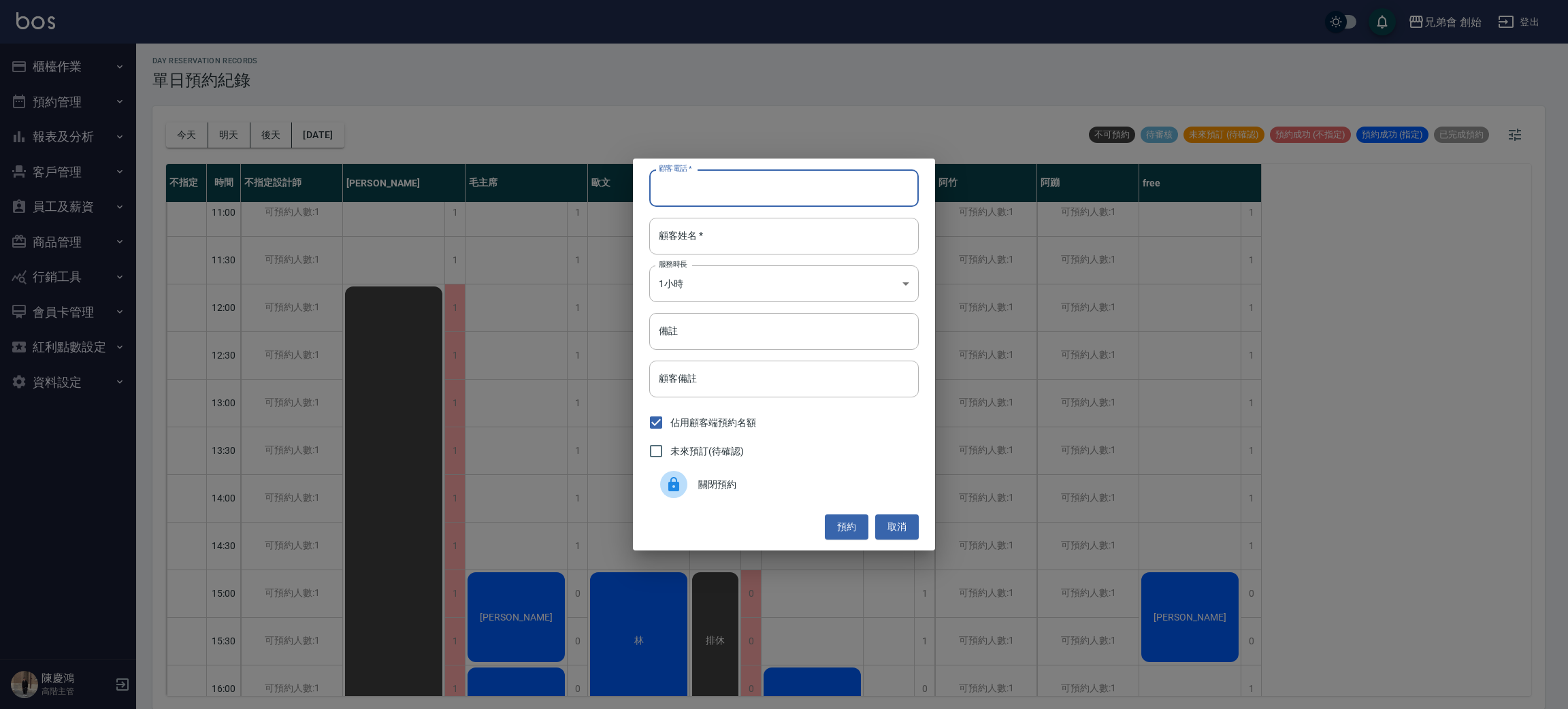
click at [771, 178] on input "顧客電話   *" at bounding box center [784, 187] width 270 height 37
type input "0901181212"
click at [760, 211] on div "顧客電話   * 0901181212 顧客電話   * 顧客姓名   * 顧客姓名   * 服務時長 1小時 2 服務時長 備註 備註 顧客備註 顧客備註 …" at bounding box center [784, 354] width 302 height 392
drag, startPoint x: 756, startPoint y: 229, endPoint x: 756, endPoint y: 251, distance: 22.0
click at [756, 229] on input "顧客姓名   *" at bounding box center [784, 236] width 270 height 37
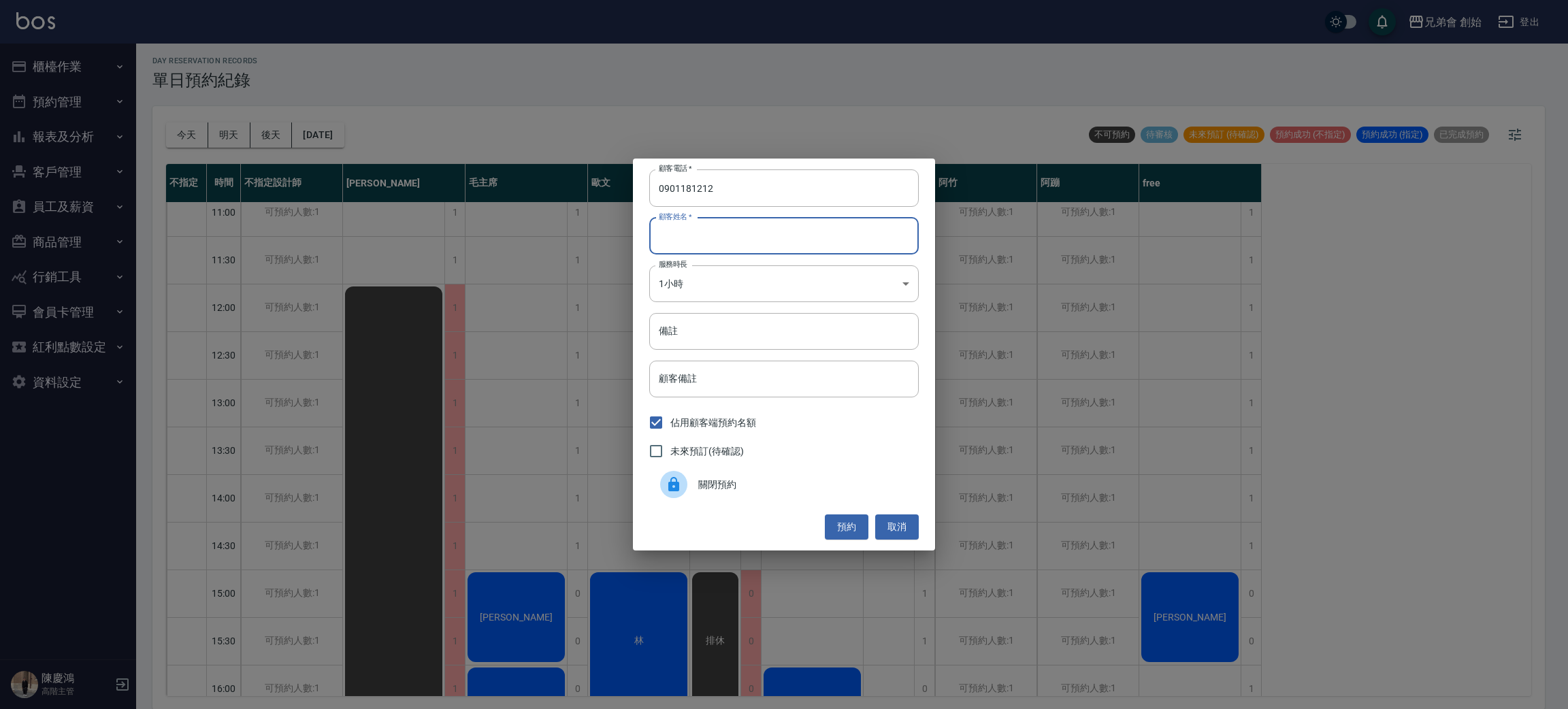
type input "0916536500"
click at [841, 534] on button "預約" at bounding box center [847, 527] width 44 height 26
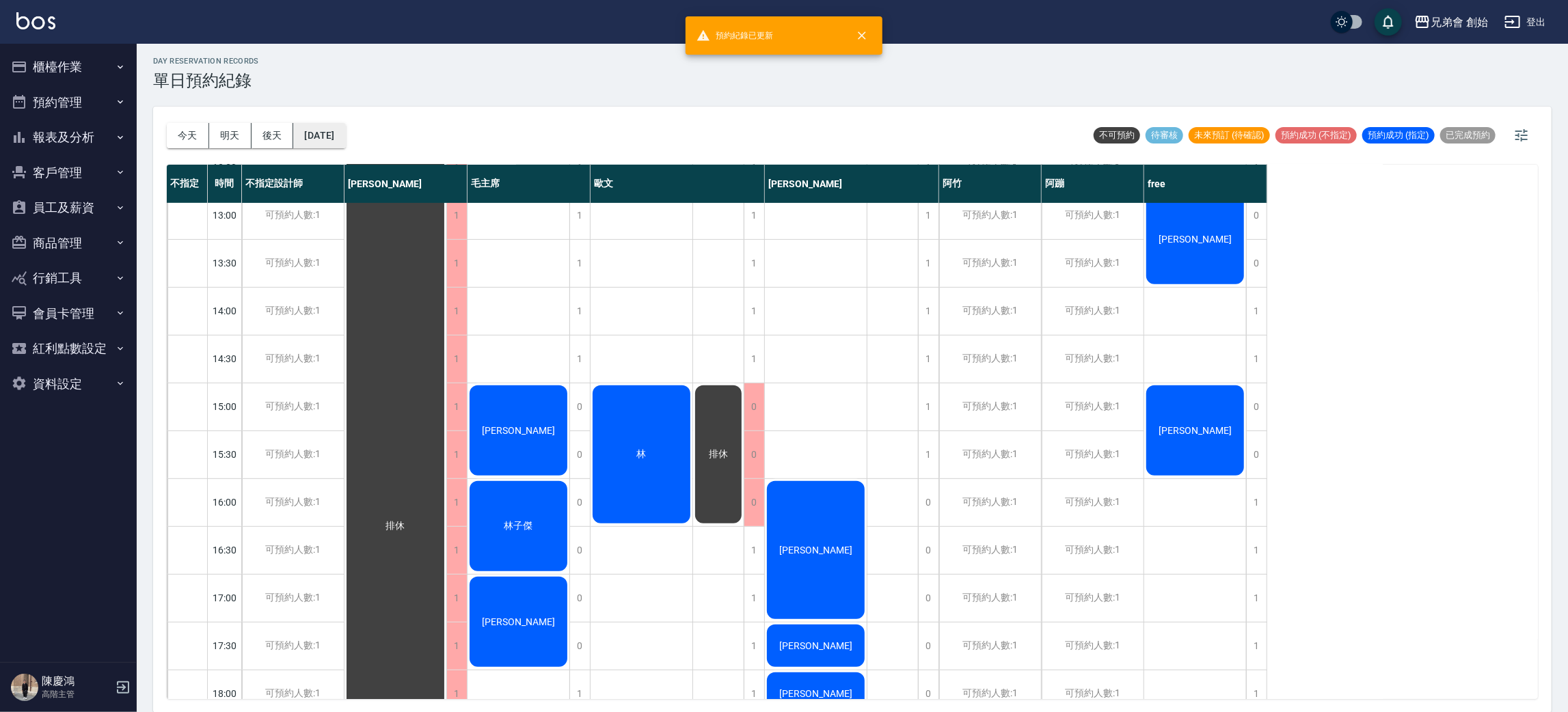
scroll to position [0, 0]
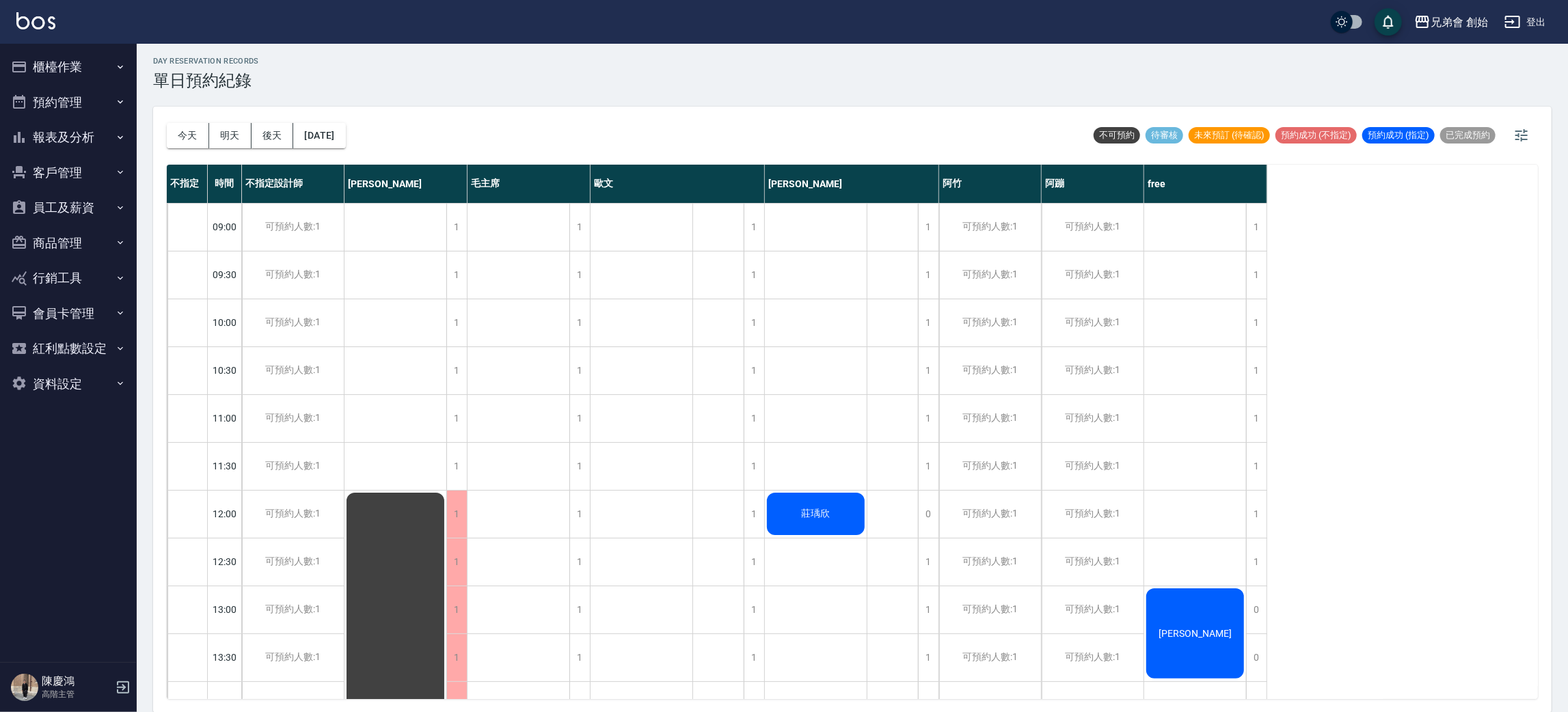
click at [195, 135] on button "今天" at bounding box center [187, 136] width 42 height 26
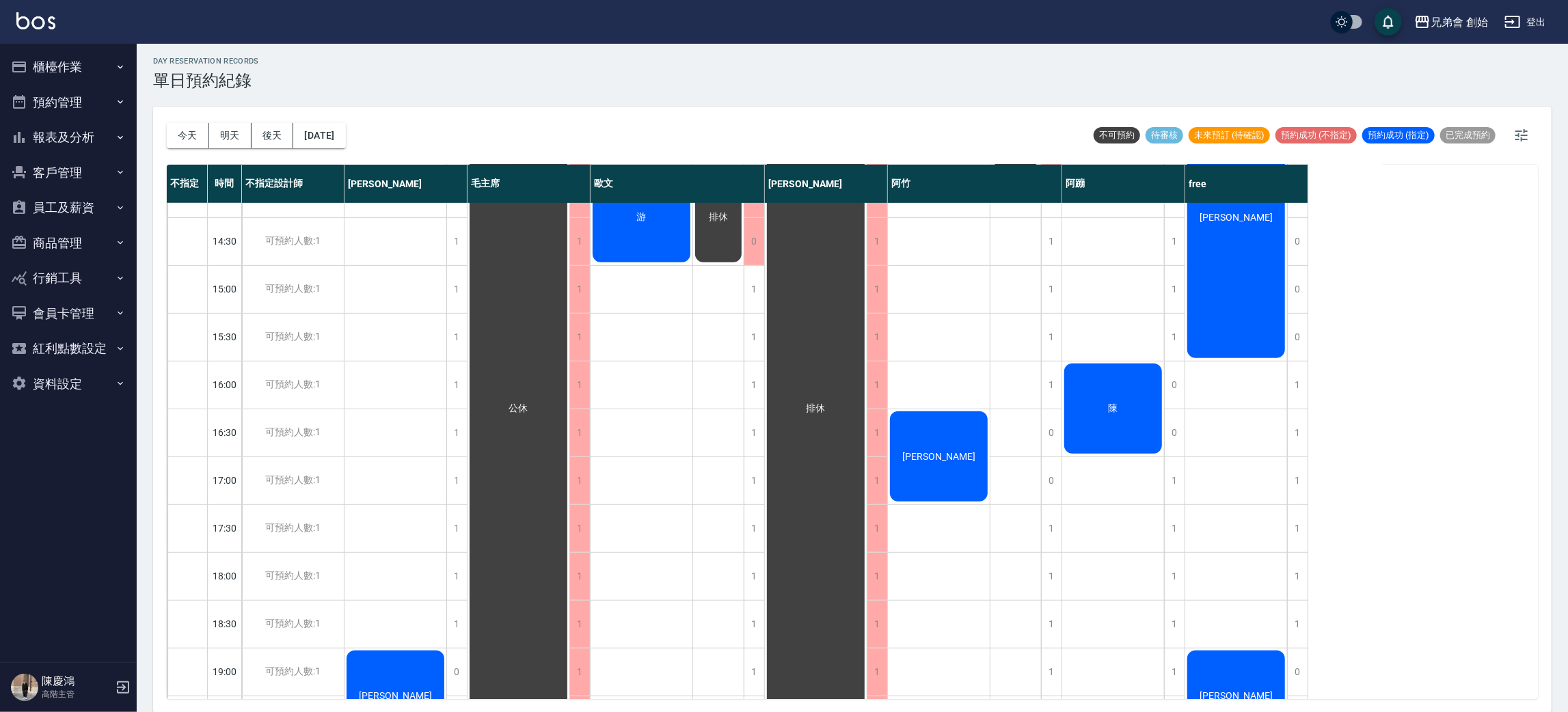
scroll to position [614, 0]
